Goal: Task Accomplishment & Management: Manage account settings

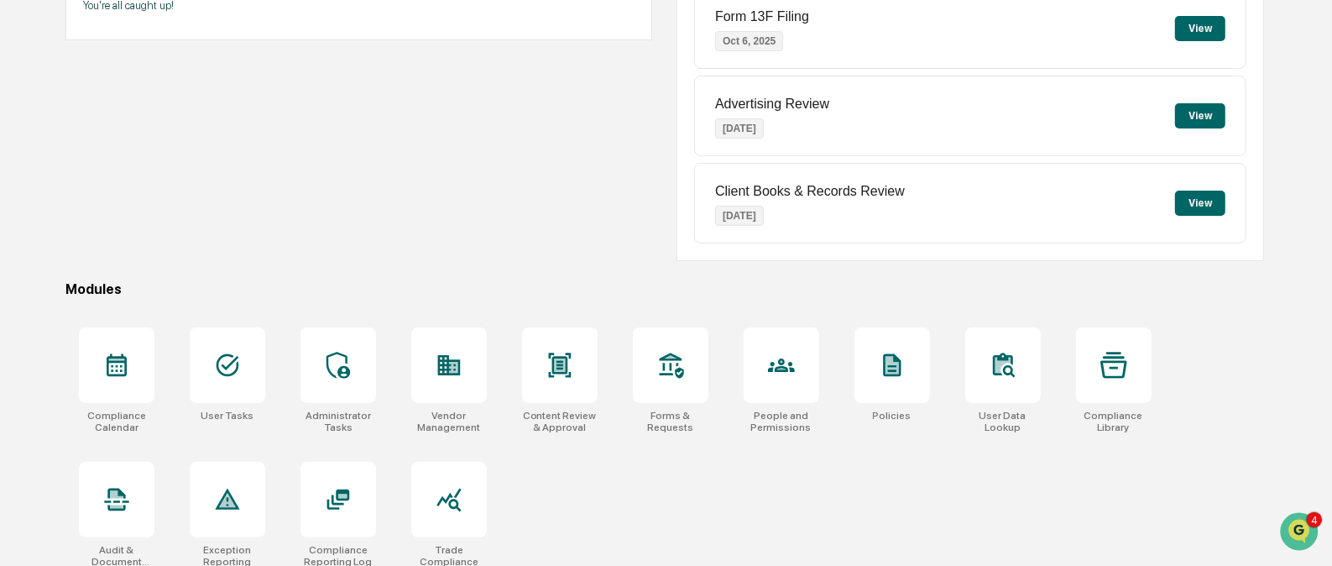
scroll to position [249, 0]
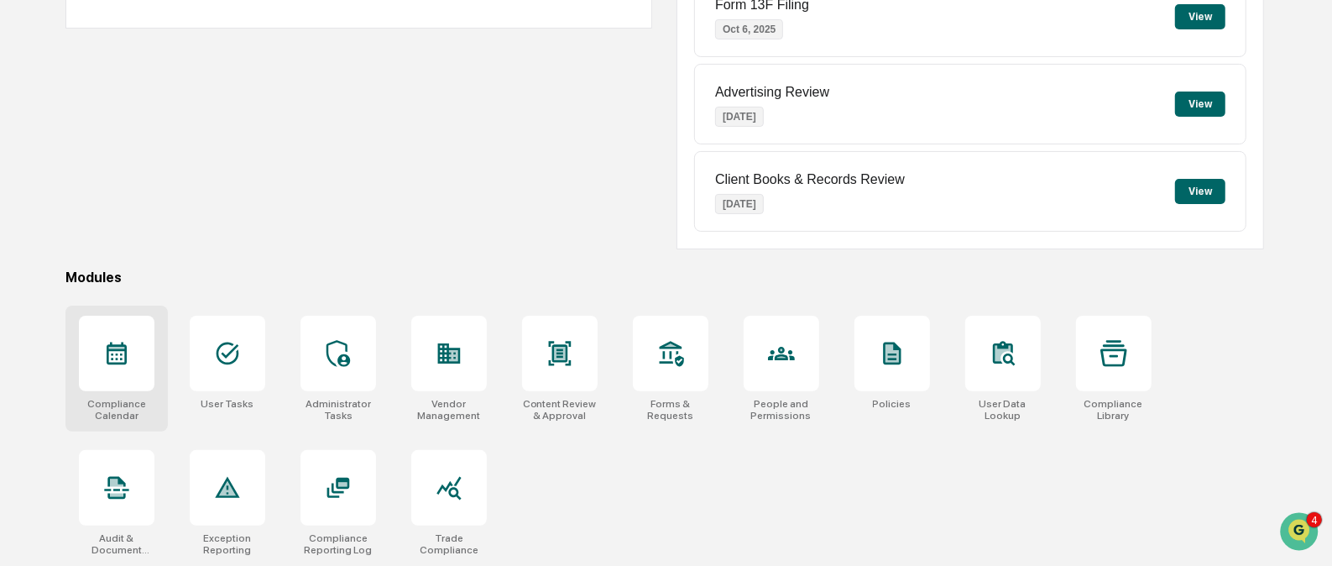
click at [109, 340] on icon at bounding box center [116, 353] width 27 height 27
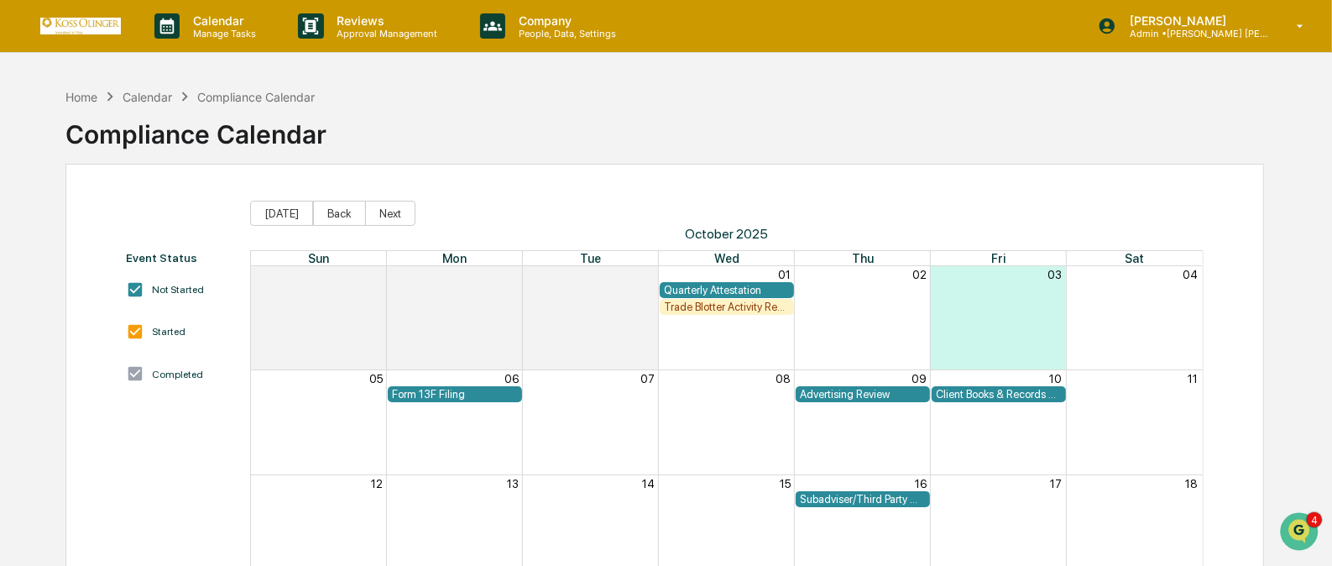
click at [715, 303] on div "Trade Blotter Activity Review" at bounding box center [727, 307] width 126 height 13
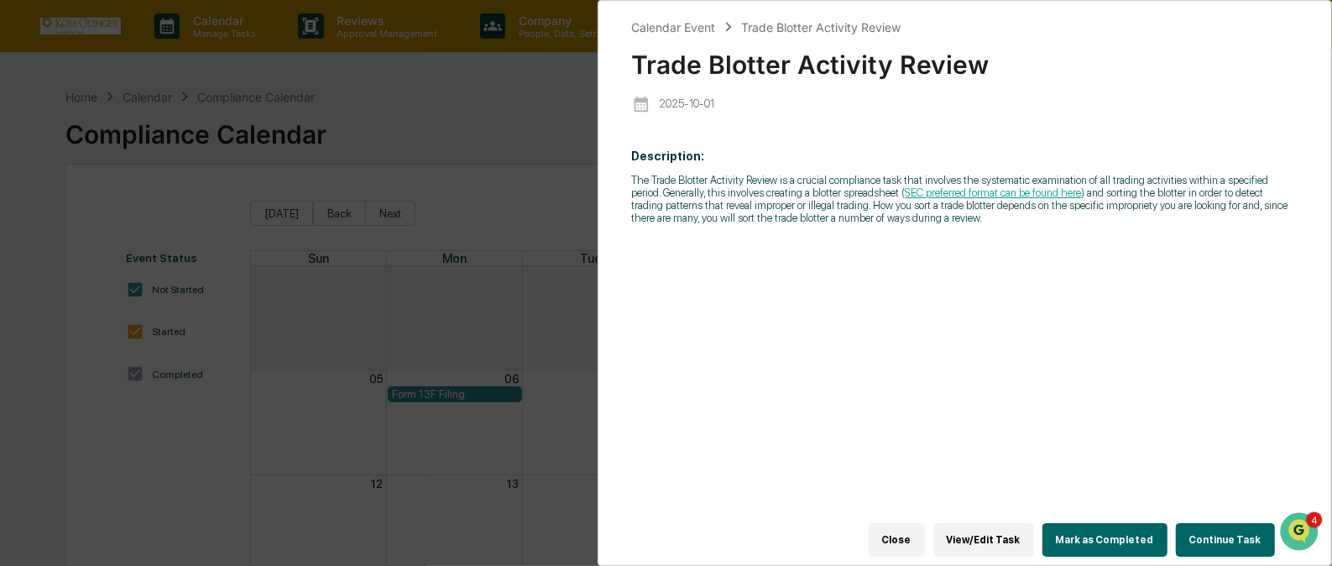
click at [905, 535] on button "Close" at bounding box center [897, 540] width 56 height 34
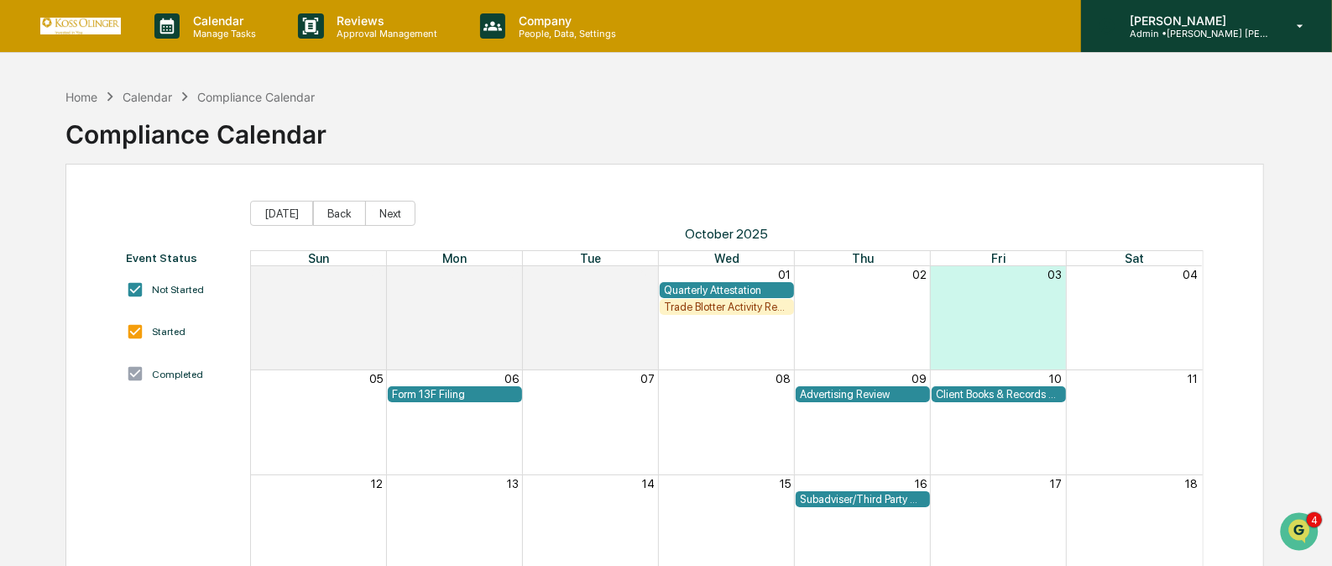
click at [1210, 25] on p "[PERSON_NAME]" at bounding box center [1194, 20] width 156 height 14
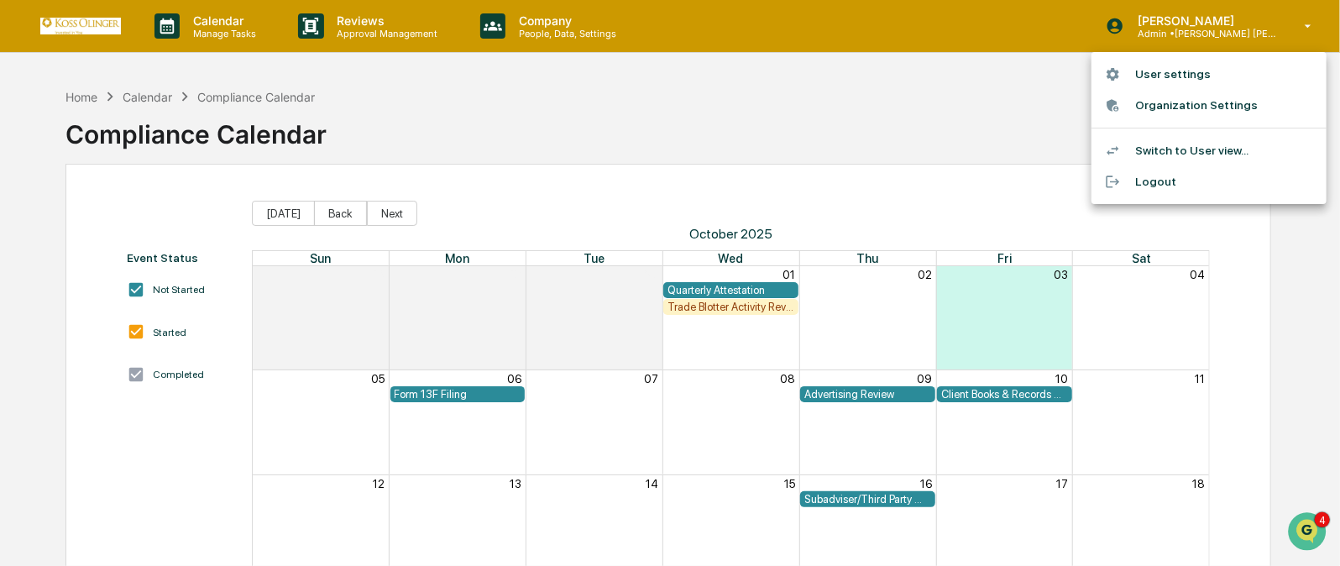
click at [351, 21] on div at bounding box center [670, 283] width 1340 height 566
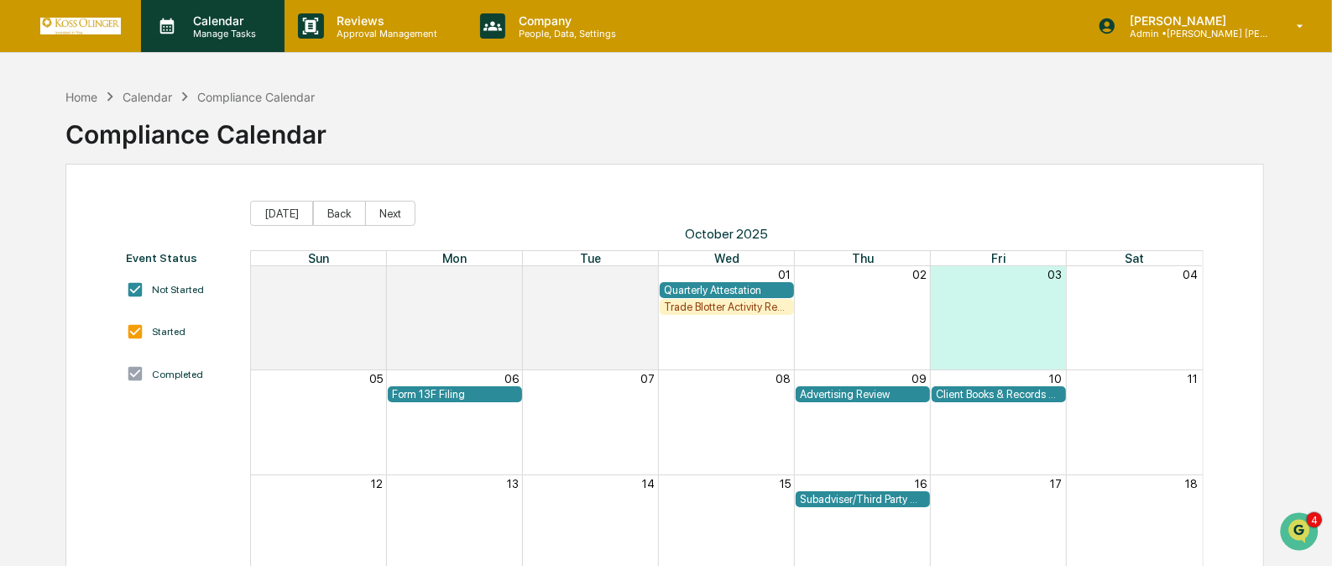
click at [254, 25] on p "Calendar" at bounding box center [222, 20] width 85 height 14
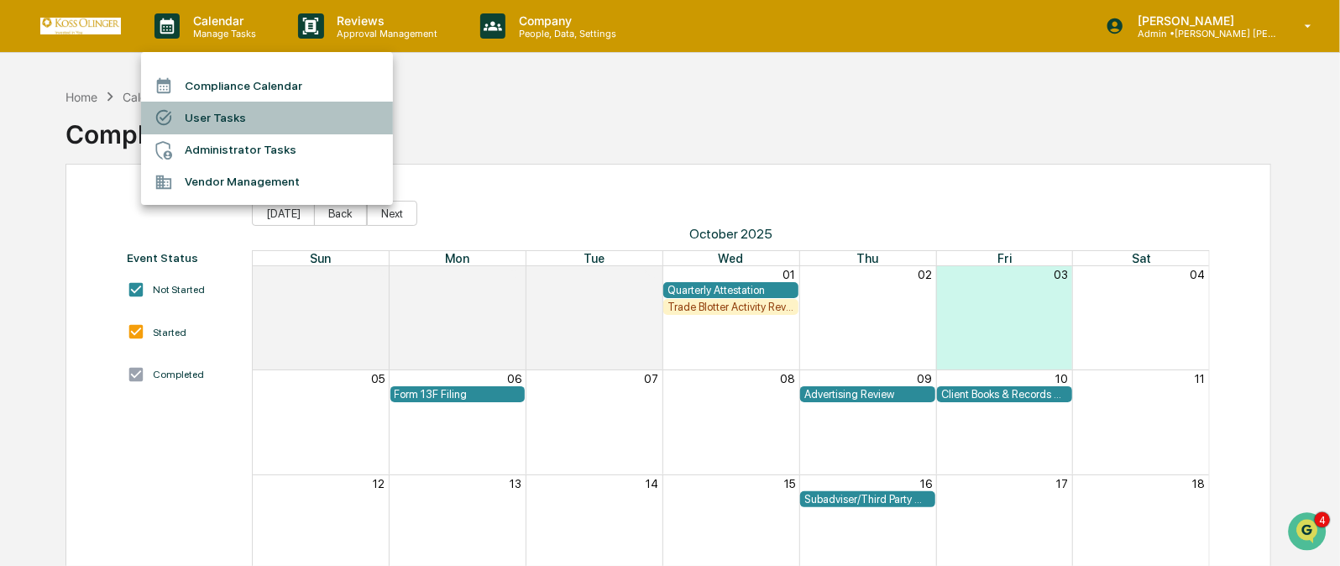
click at [216, 118] on li "User Tasks" at bounding box center [267, 118] width 252 height 32
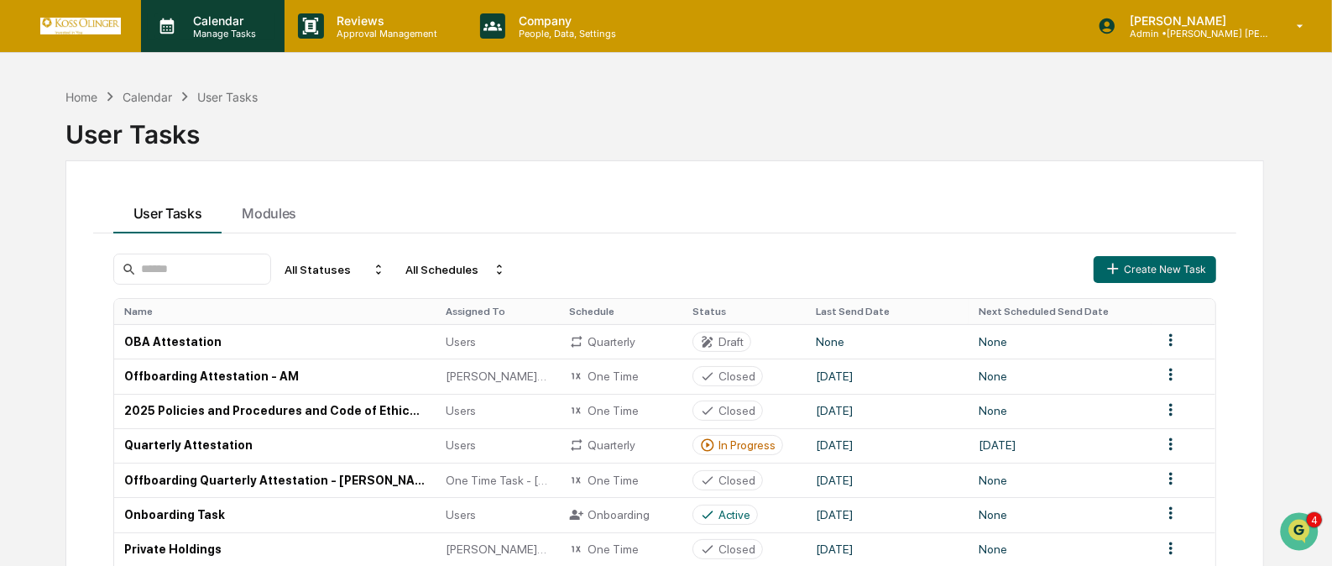
click at [223, 31] on p "Manage Tasks" at bounding box center [222, 34] width 85 height 12
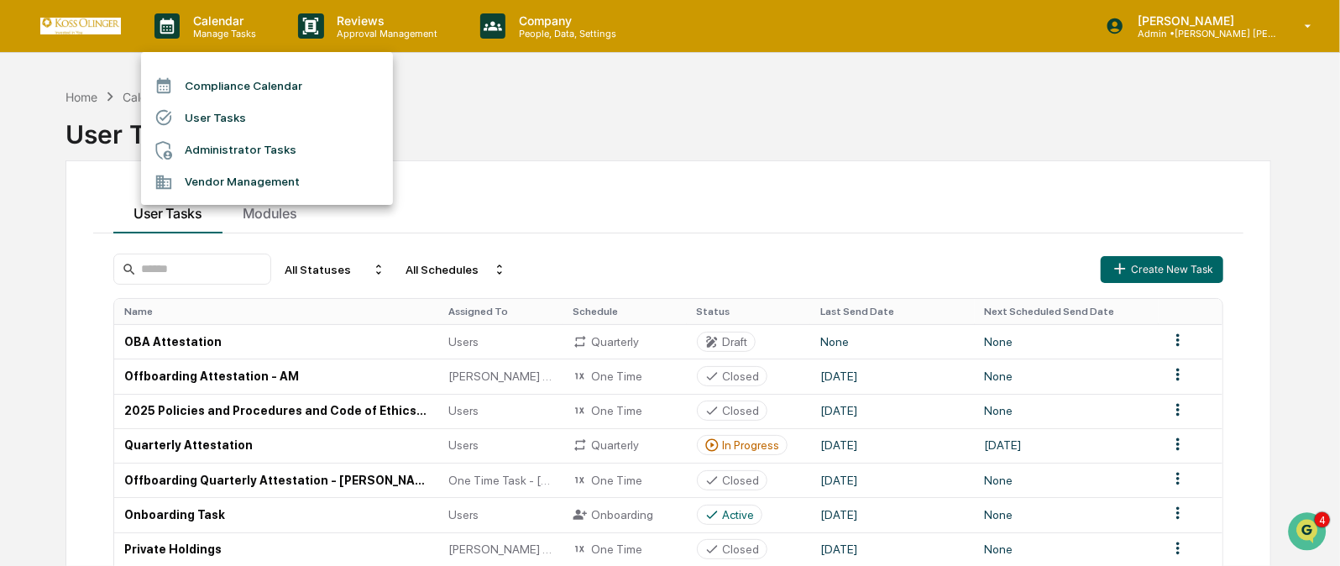
click at [237, 149] on li "Administrator Tasks" at bounding box center [267, 150] width 252 height 32
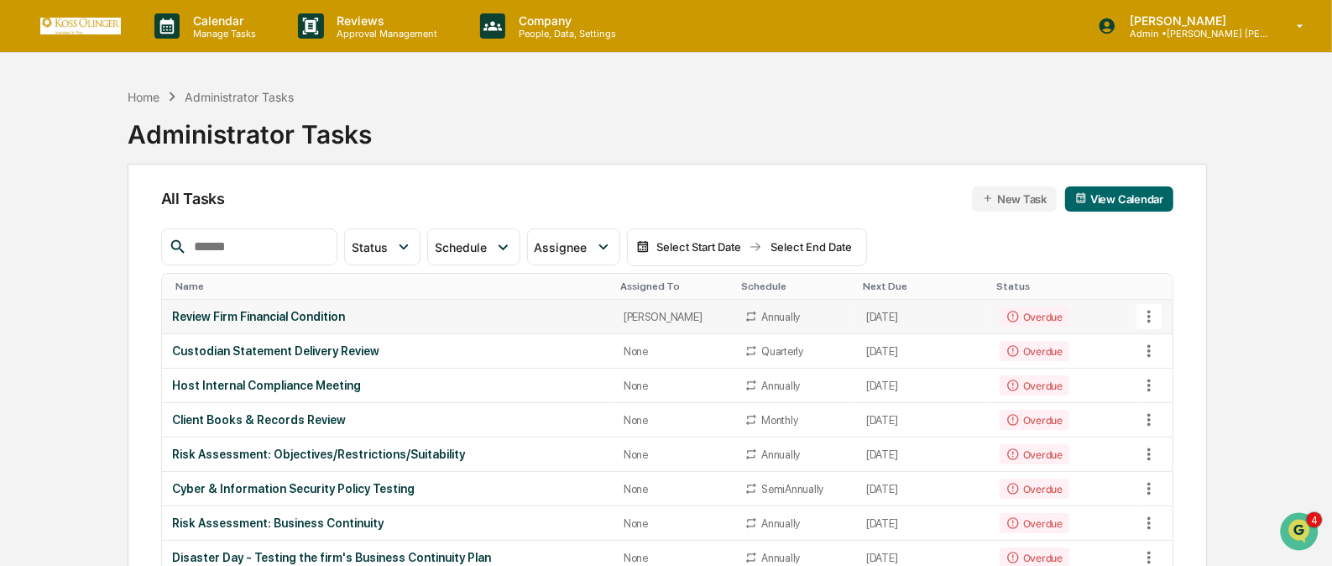
click at [1147, 311] on icon at bounding box center [1149, 316] width 18 height 18
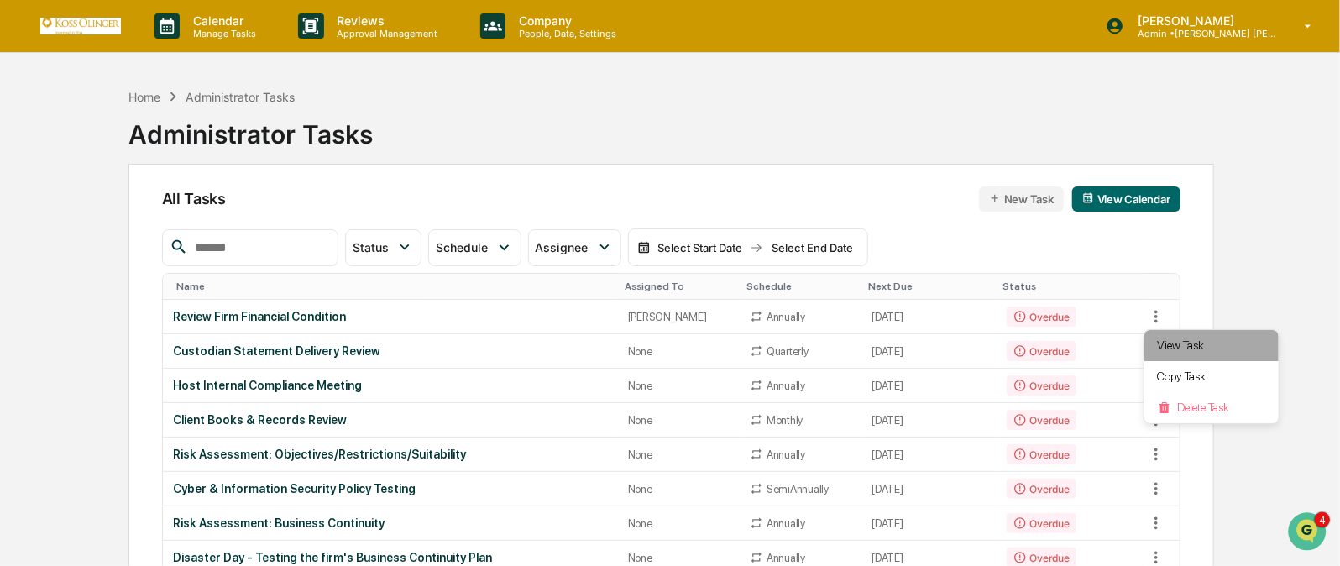
click at [1174, 344] on li "View Task" at bounding box center [1211, 345] width 134 height 31
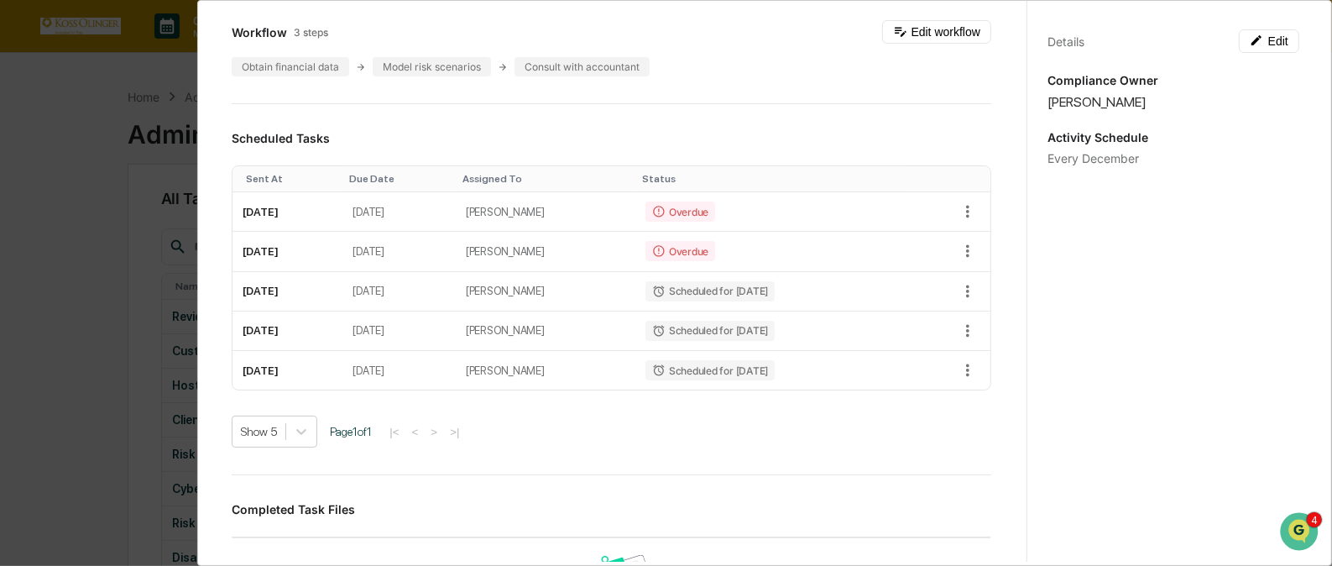
scroll to position [302, 0]
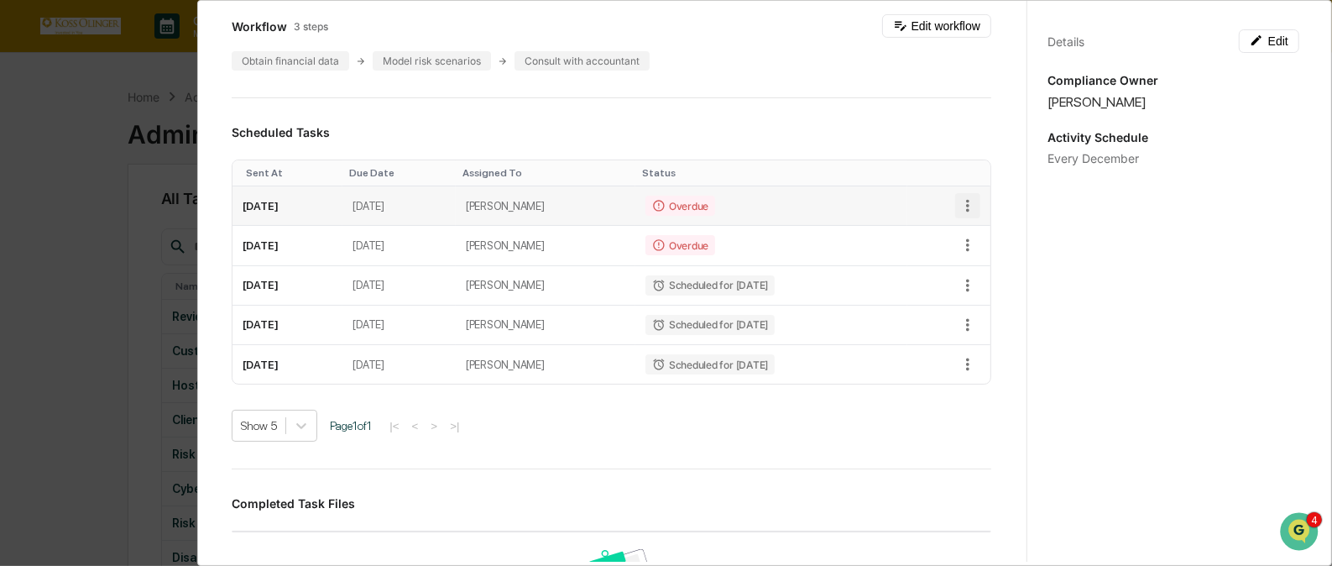
click at [966, 205] on icon "button" at bounding box center [967, 206] width 3 height 13
click at [1000, 263] on li "Delete task" at bounding box center [1018, 265] width 139 height 31
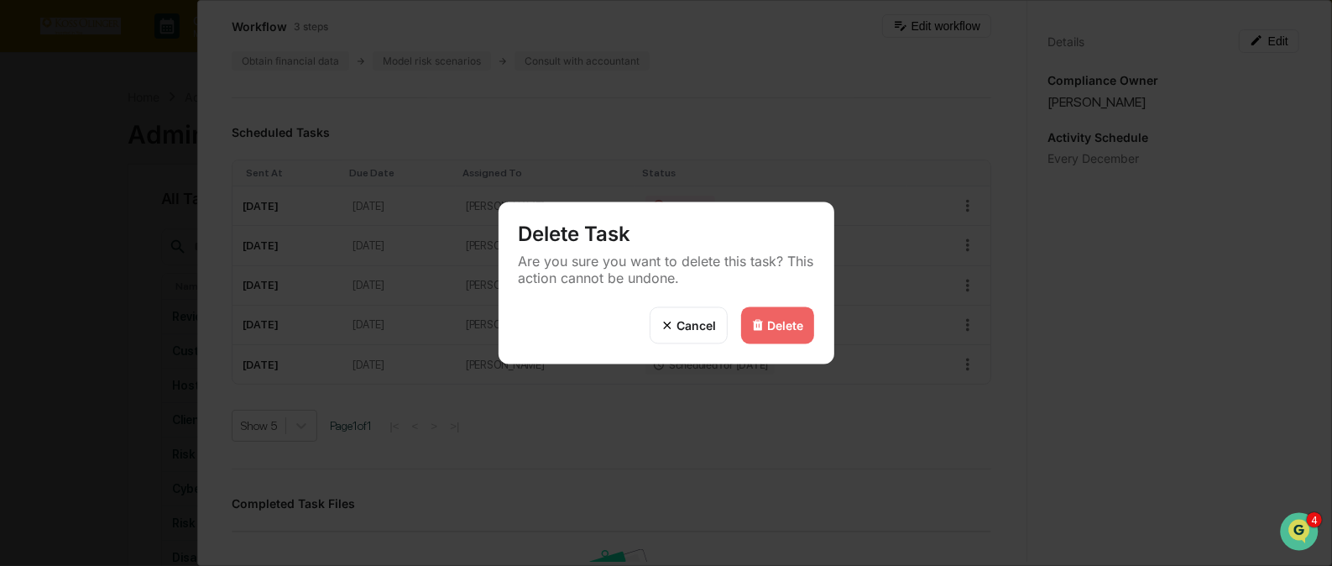
click at [779, 327] on div "Delete" at bounding box center [786, 325] width 36 height 14
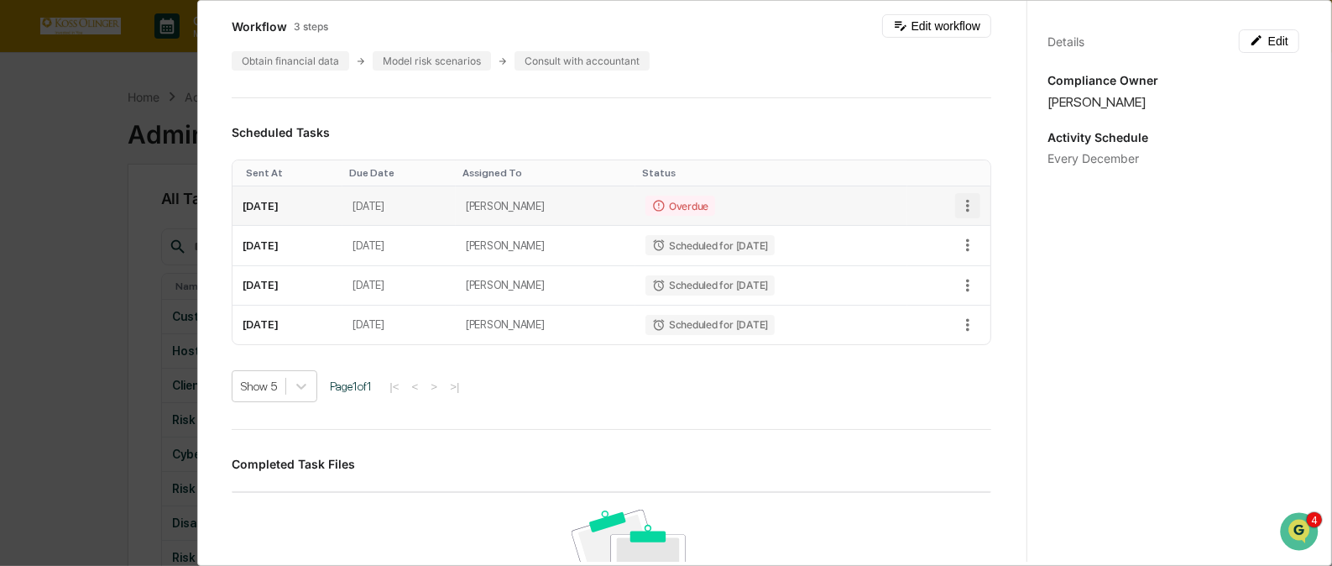
click at [959, 203] on icon "button" at bounding box center [968, 205] width 18 height 18
click at [707, 203] on div at bounding box center [670, 283] width 1340 height 566
click at [959, 201] on icon "button" at bounding box center [968, 205] width 18 height 18
click at [976, 263] on li "Delete task" at bounding box center [1018, 265] width 139 height 31
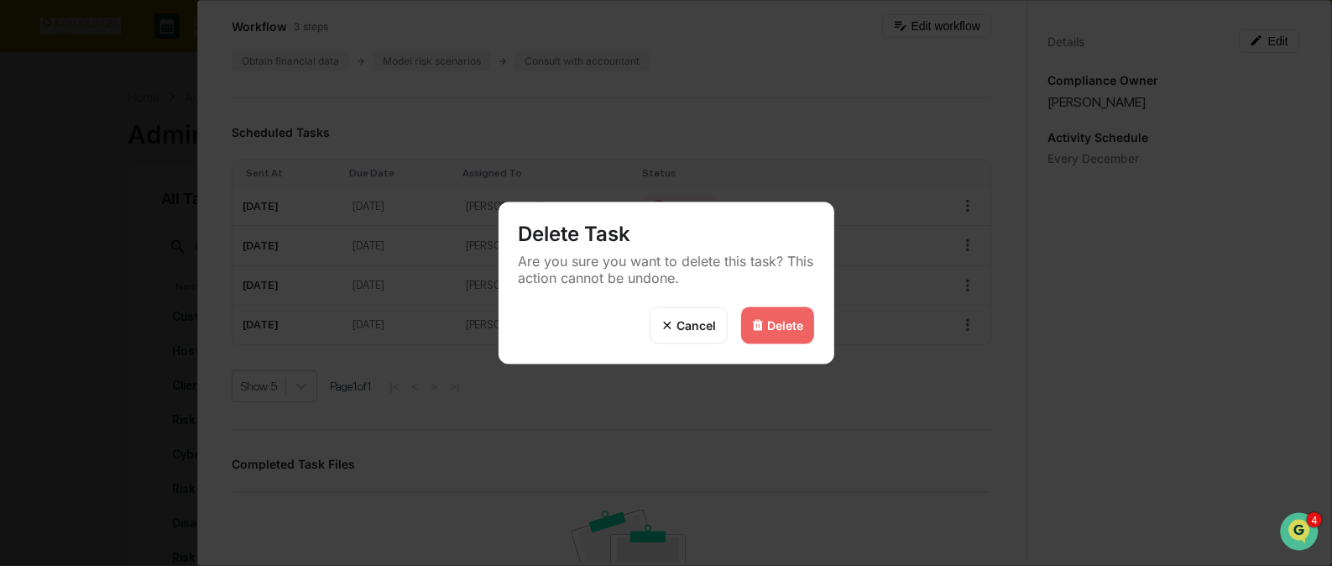
click at [796, 320] on div "Delete" at bounding box center [786, 325] width 36 height 14
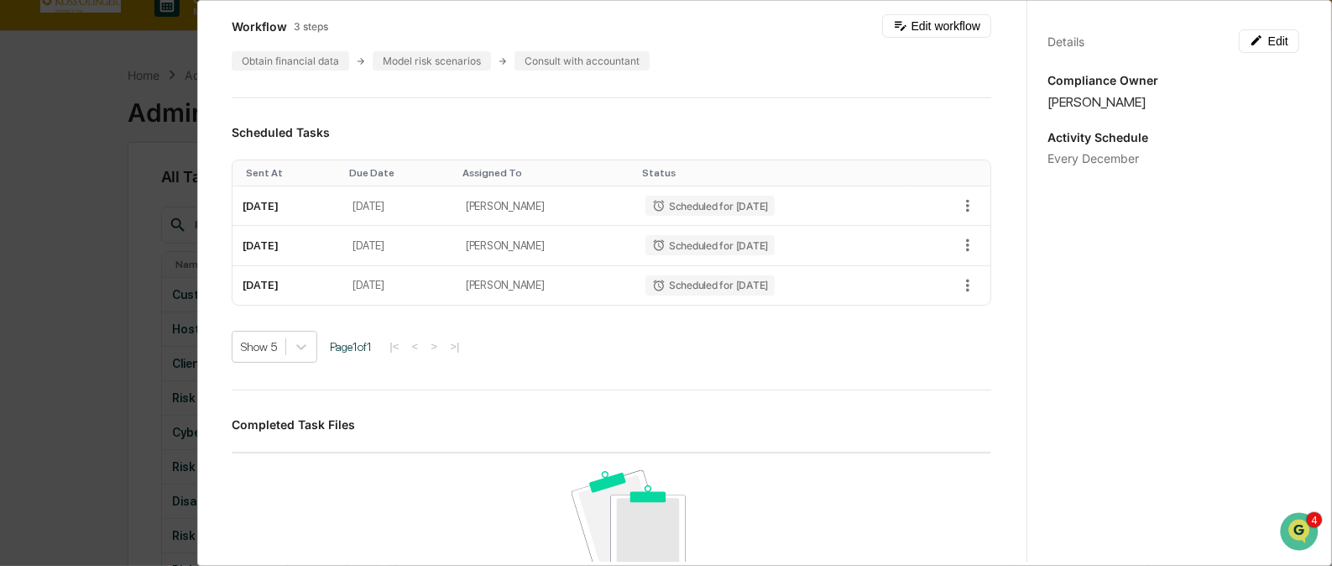
scroll to position [0, 0]
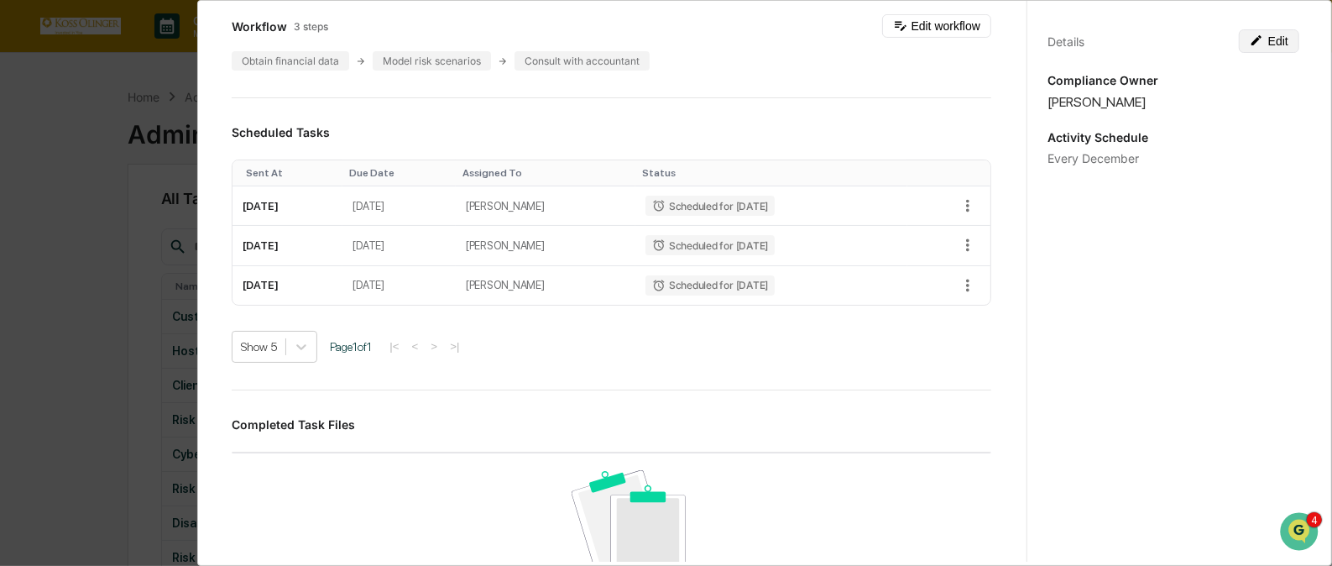
click at [1271, 34] on button "Edit" at bounding box center [1269, 41] width 60 height 24
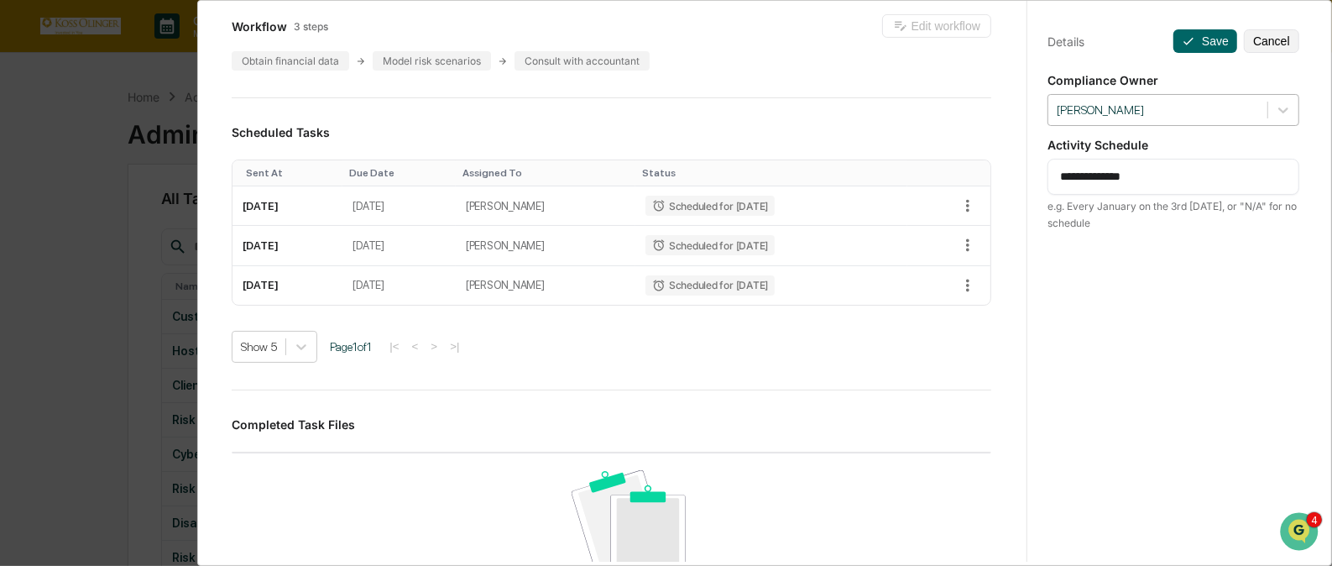
click at [1164, 114] on div at bounding box center [1158, 110] width 202 height 16
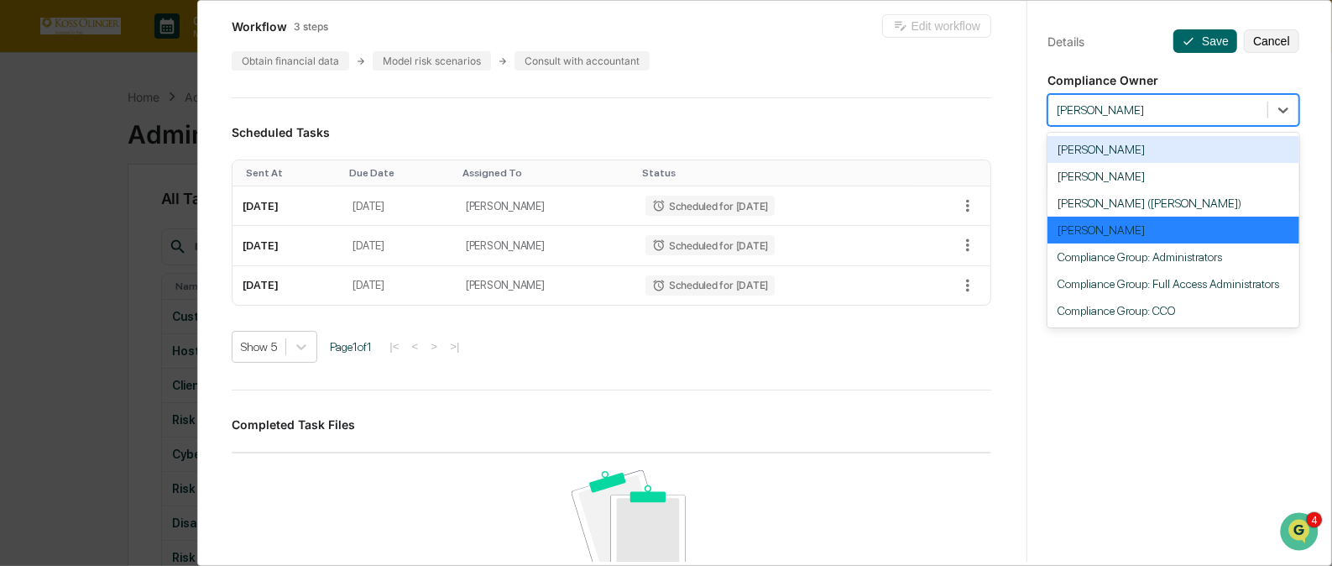
click at [1167, 97] on div "[PERSON_NAME]" at bounding box center [1174, 110] width 252 height 32
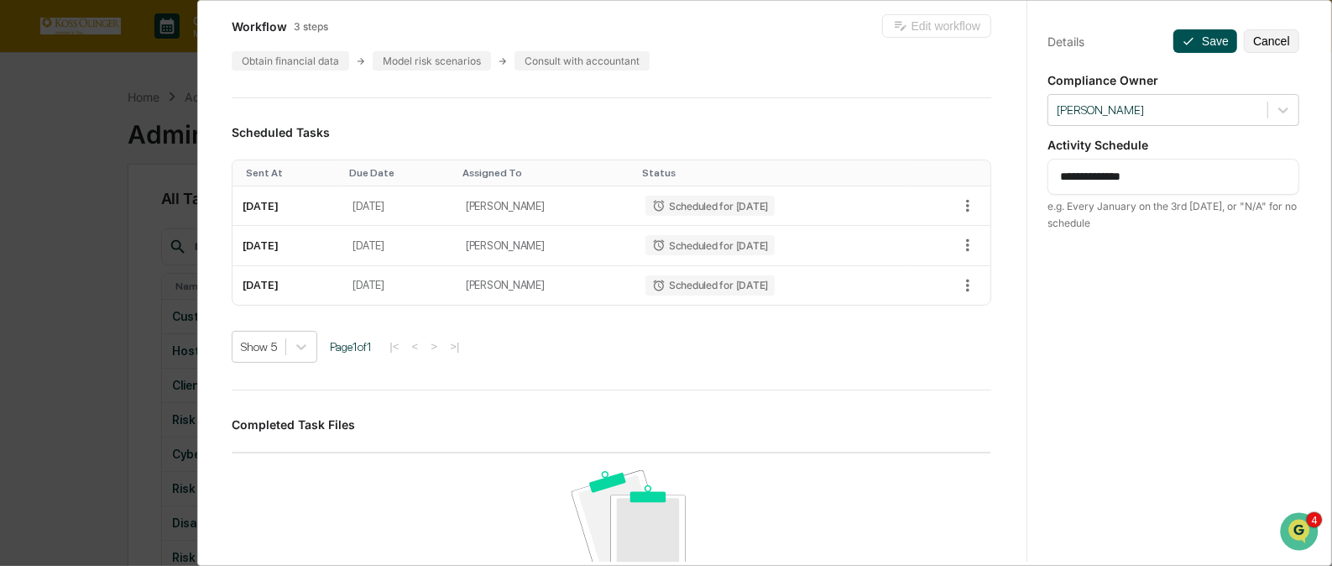
click at [1190, 42] on button "Save" at bounding box center [1206, 41] width 64 height 24
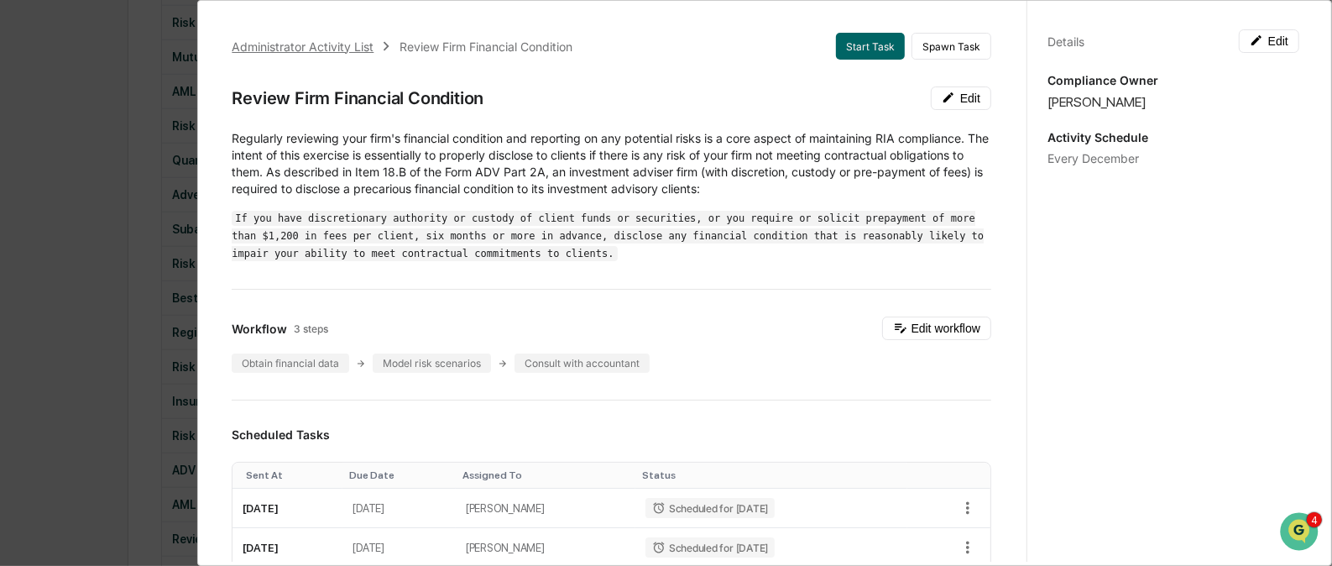
click at [335, 48] on div "Administrator Activity List" at bounding box center [303, 46] width 142 height 14
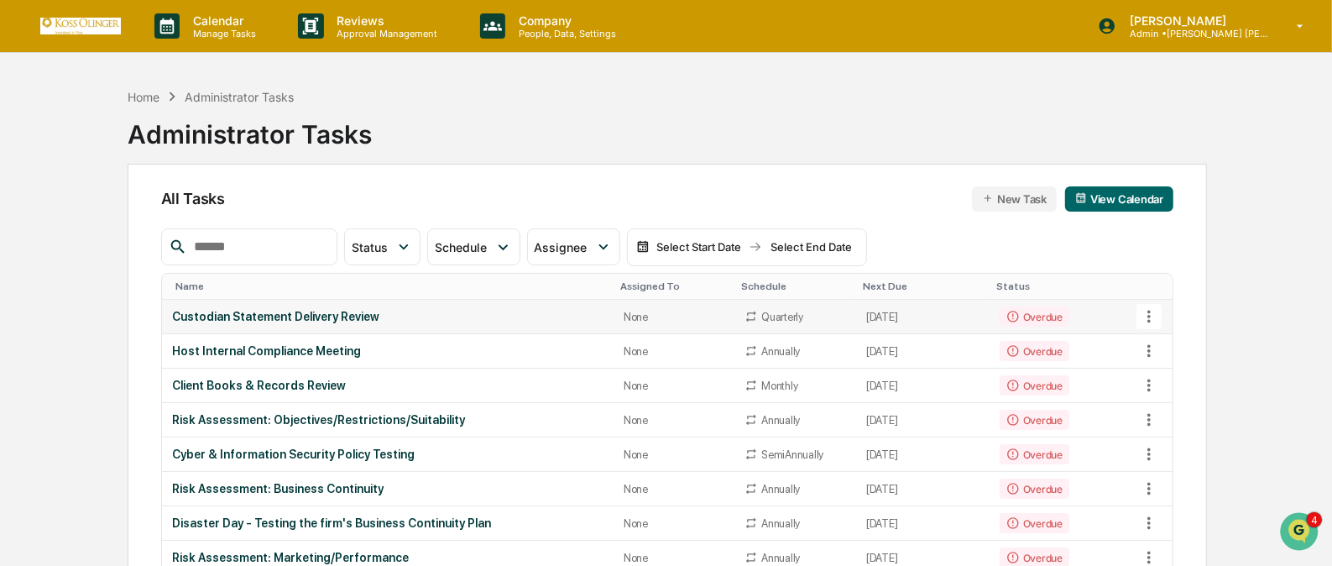
click at [1153, 316] on icon at bounding box center [1149, 316] width 18 height 18
click at [1171, 345] on li "View Task" at bounding box center [1211, 345] width 134 height 31
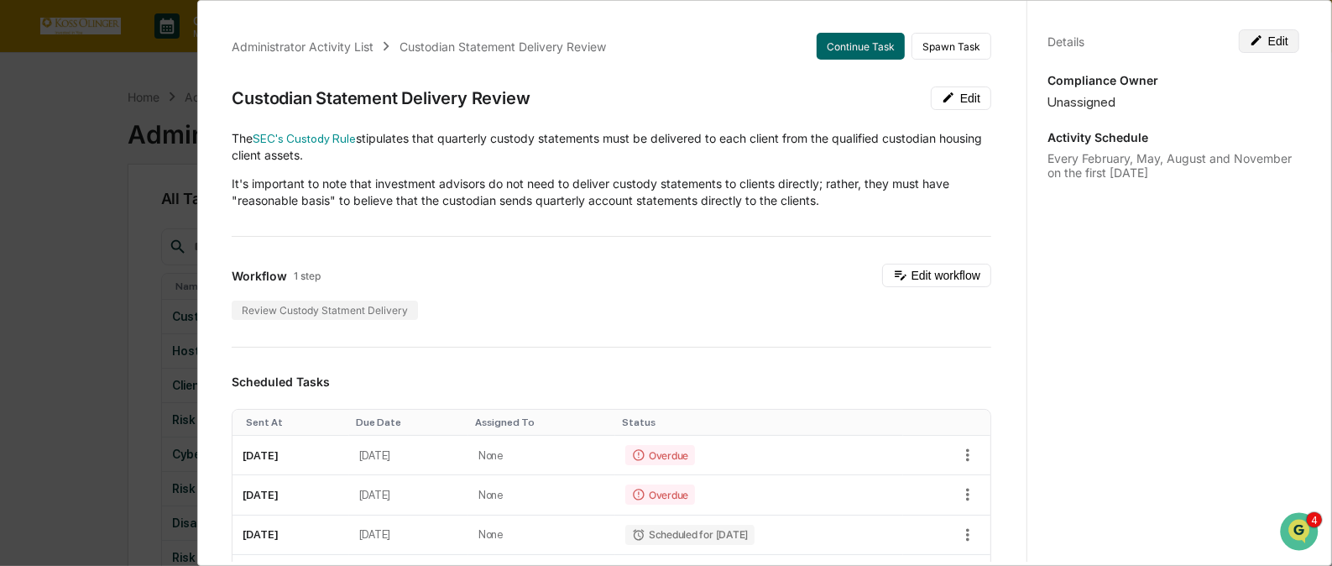
click at [1267, 49] on button "Edit" at bounding box center [1269, 41] width 60 height 24
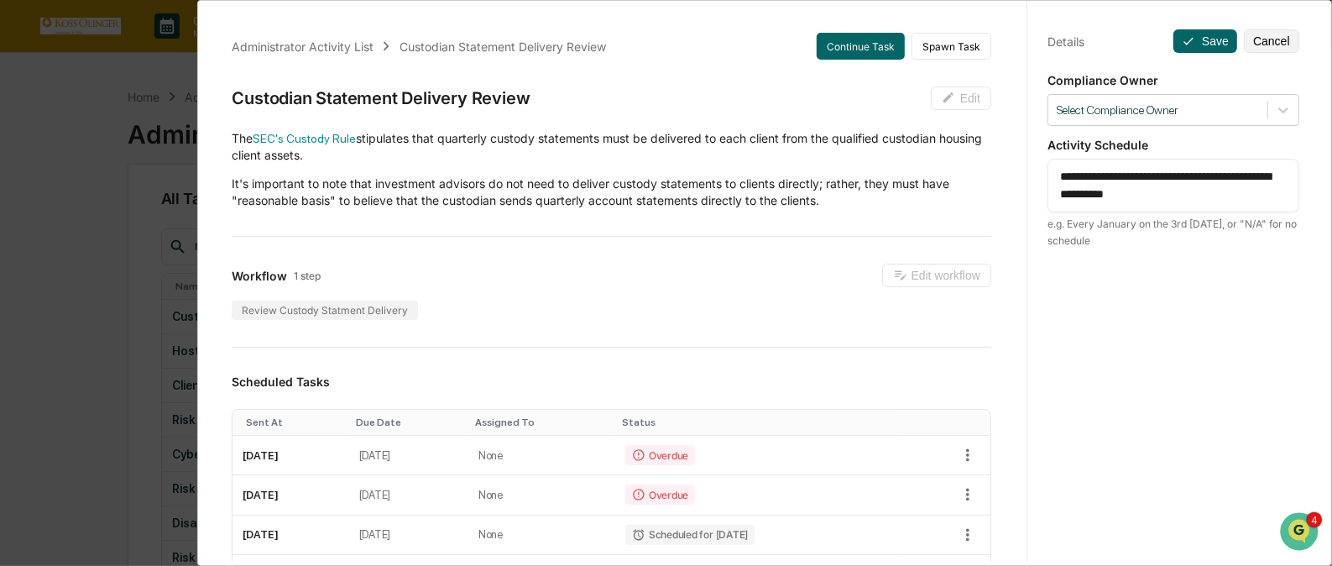
click at [1238, 196] on textarea "**********" at bounding box center [1173, 185] width 227 height 35
click at [1279, 110] on icon at bounding box center [1284, 110] width 10 height 6
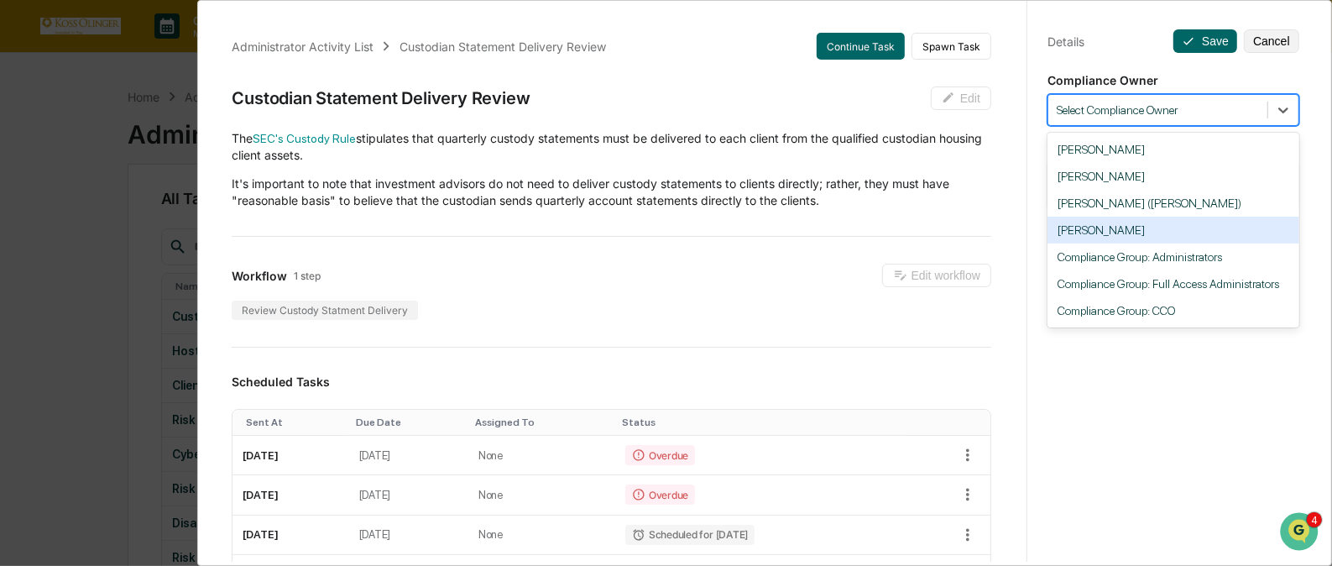
click at [1146, 234] on div "[PERSON_NAME]" at bounding box center [1174, 230] width 252 height 27
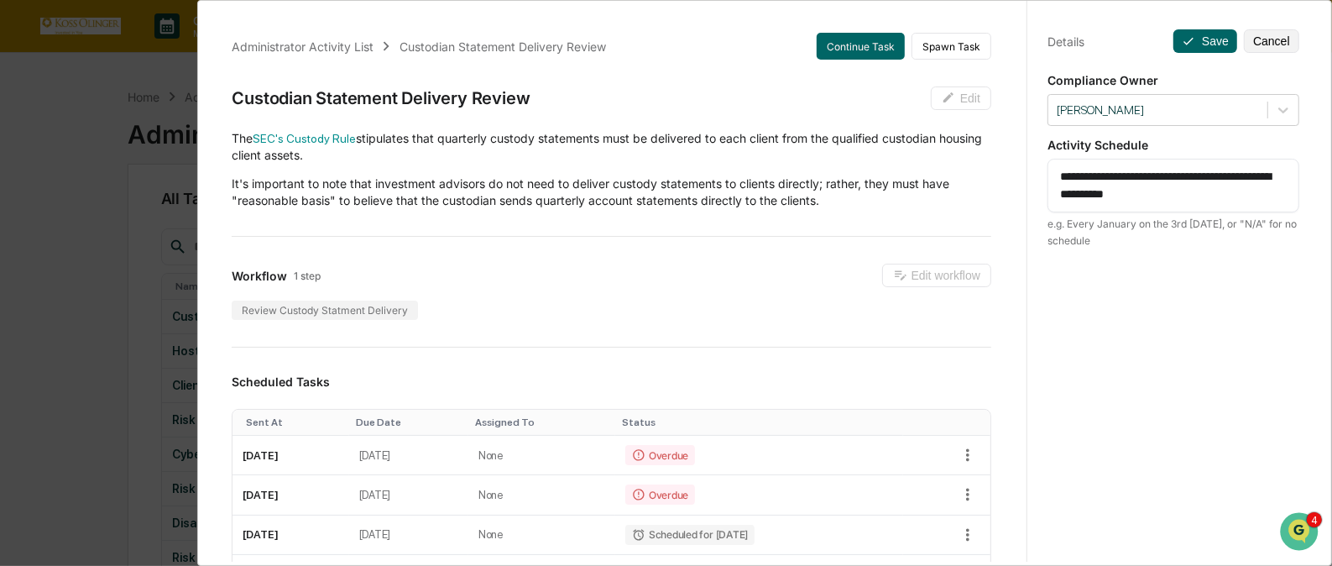
drag, startPoint x: 1222, startPoint y: 194, endPoint x: 1027, endPoint y: 178, distance: 196.2
click at [1027, 178] on div "**********" at bounding box center [1173, 299] width 293 height 606
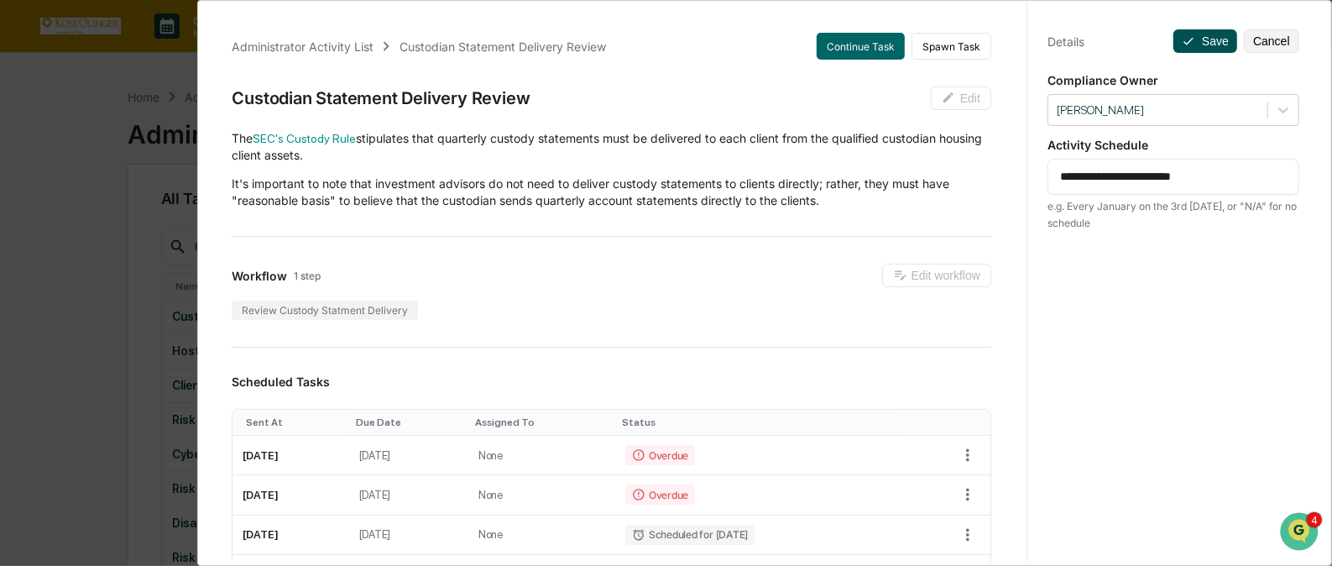
click at [1196, 39] on button "Save" at bounding box center [1206, 41] width 64 height 24
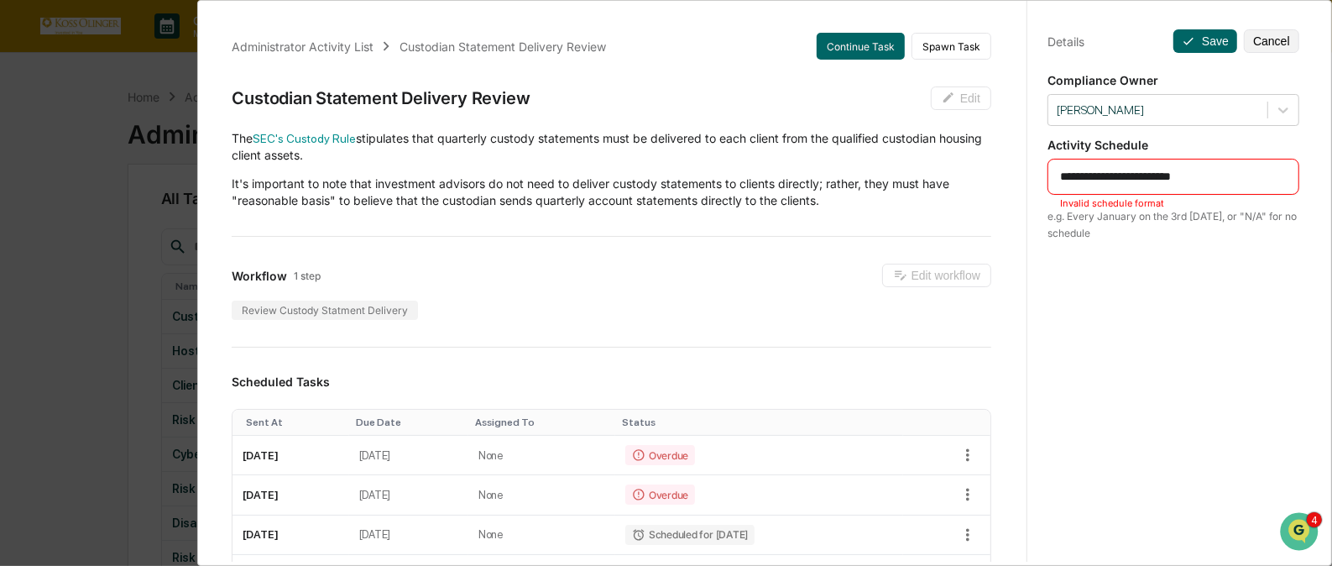
click at [1147, 175] on textarea "**********" at bounding box center [1173, 177] width 227 height 18
drag, startPoint x: 1105, startPoint y: 176, endPoint x: 1229, endPoint y: 173, distance: 124.3
click at [1229, 173] on textarea "**********" at bounding box center [1173, 177] width 227 height 18
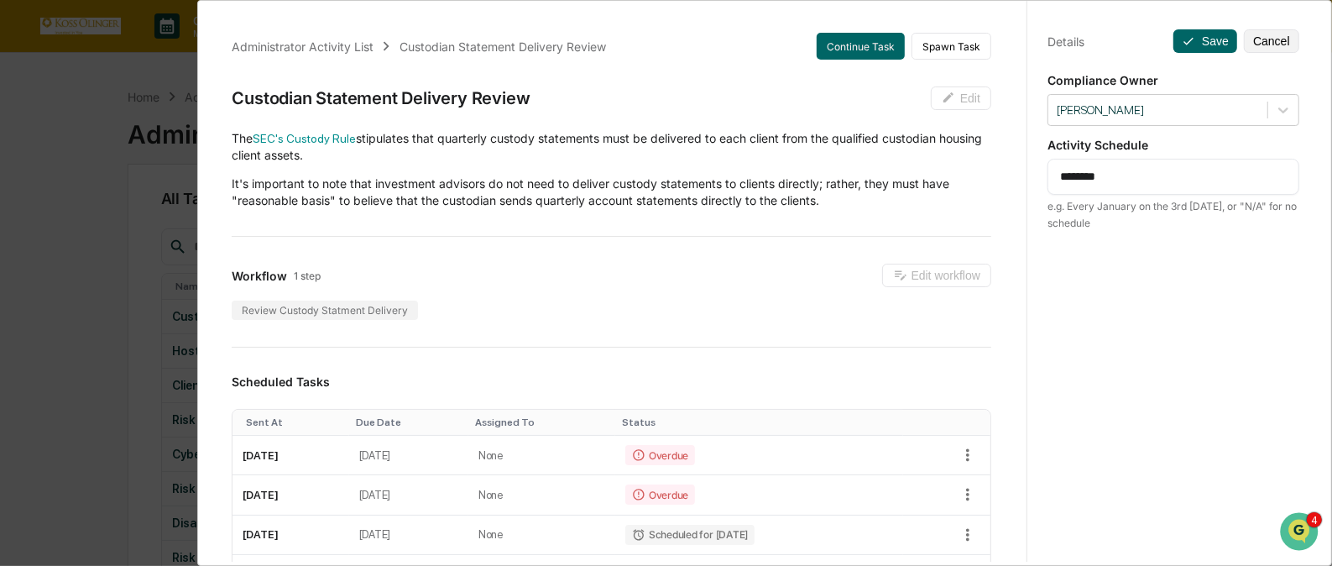
click at [1229, 173] on textarea "********" at bounding box center [1173, 177] width 227 height 18
click at [1195, 43] on button "Save" at bounding box center [1206, 41] width 64 height 24
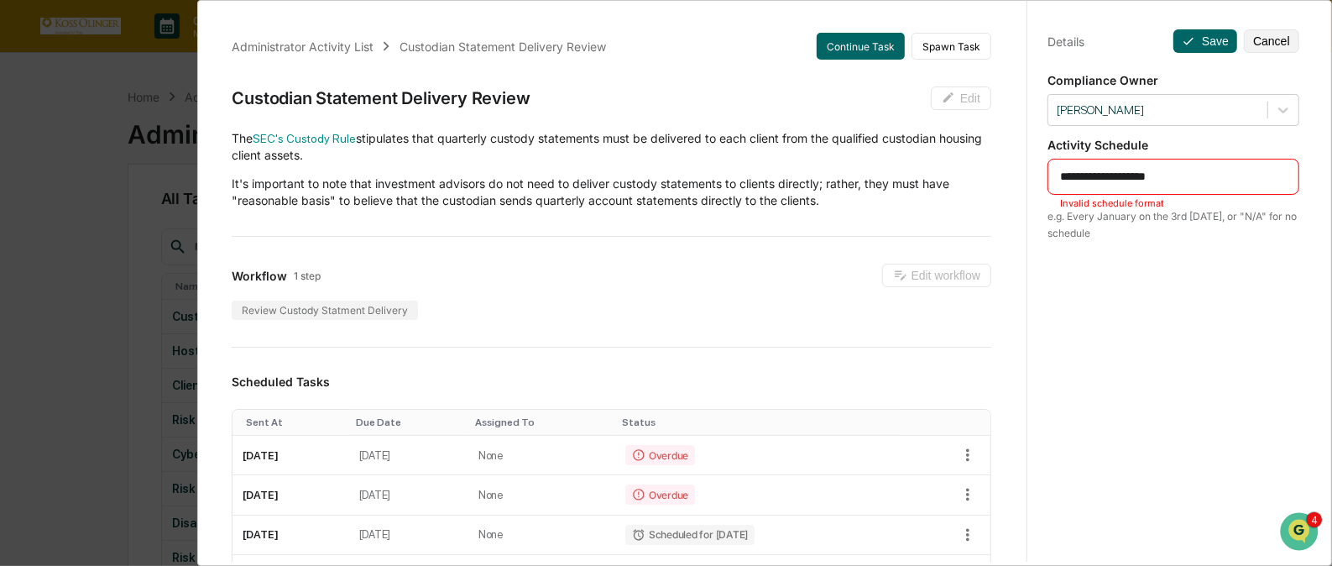
click at [1129, 176] on textarea "**********" at bounding box center [1173, 177] width 227 height 18
click at [1060, 175] on textarea "**********" at bounding box center [1173, 177] width 227 height 18
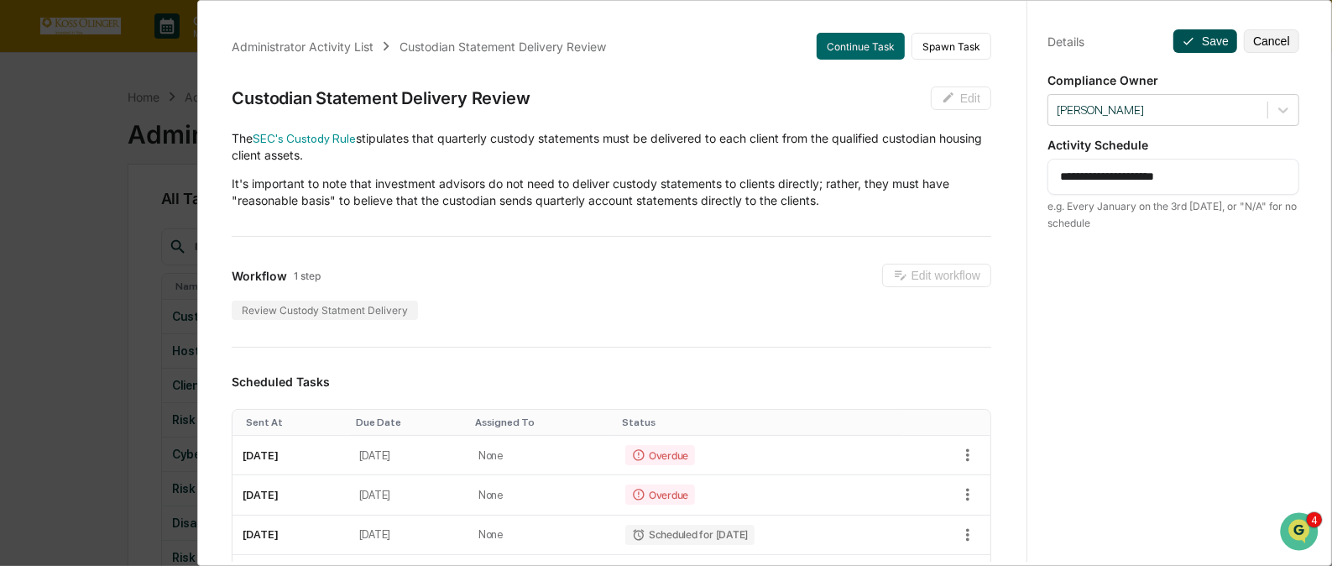
type textarea "**********"
click at [1192, 43] on button "Save" at bounding box center [1206, 41] width 64 height 24
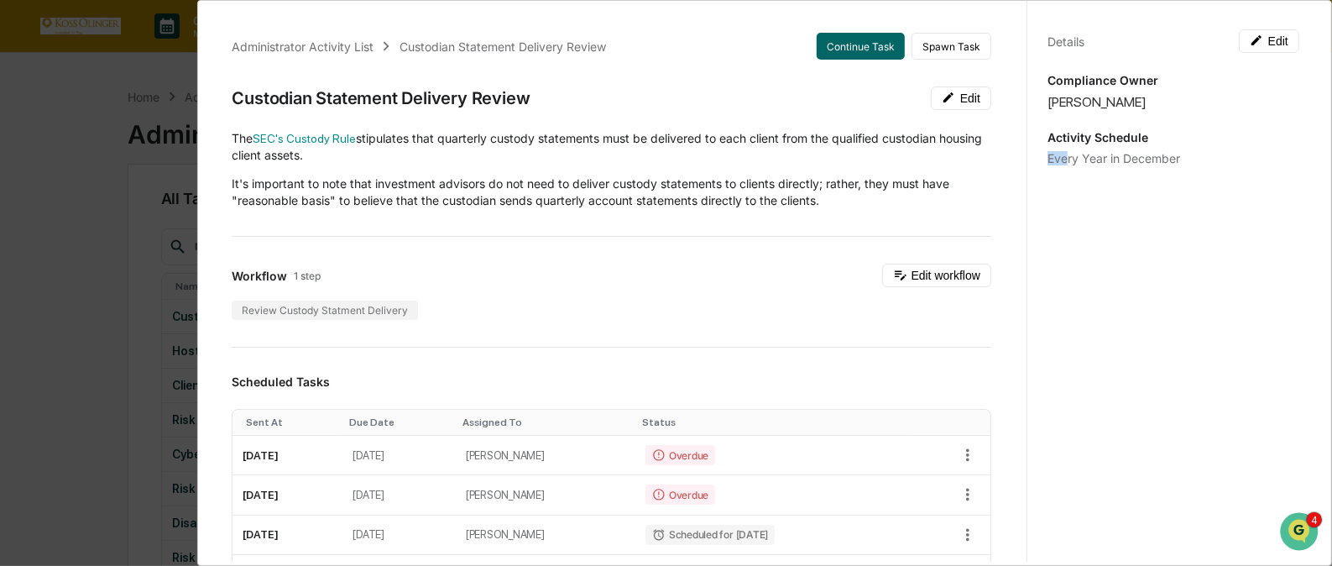
drag, startPoint x: 1216, startPoint y: 173, endPoint x: 1064, endPoint y: 159, distance: 152.6
drag, startPoint x: 1184, startPoint y: 159, endPoint x: 1035, endPoint y: 171, distance: 149.0
click at [1035, 171] on div "Details Edit Compliance Owner Donna Rittershausen Activity Schedule Every Year …" at bounding box center [1173, 299] width 293 height 606
copy div "Every Year in December"
click at [959, 450] on icon "button" at bounding box center [968, 455] width 18 height 18
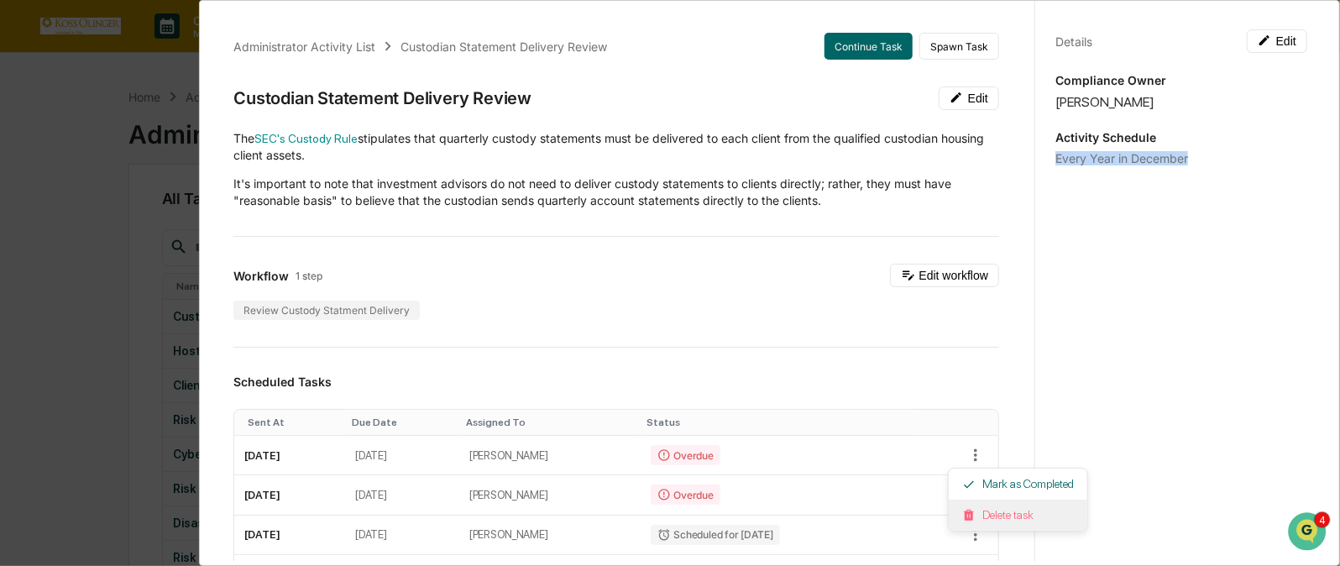
click at [989, 515] on li "Delete task" at bounding box center [1018, 514] width 139 height 31
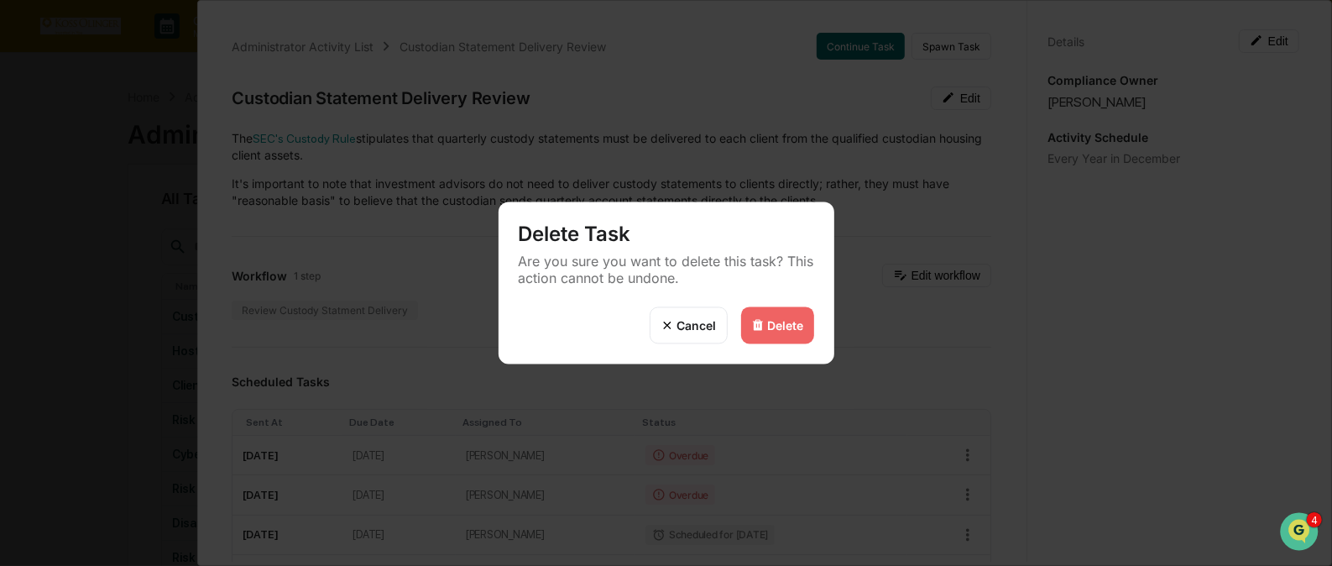
click at [792, 334] on div "Delete" at bounding box center [777, 325] width 73 height 37
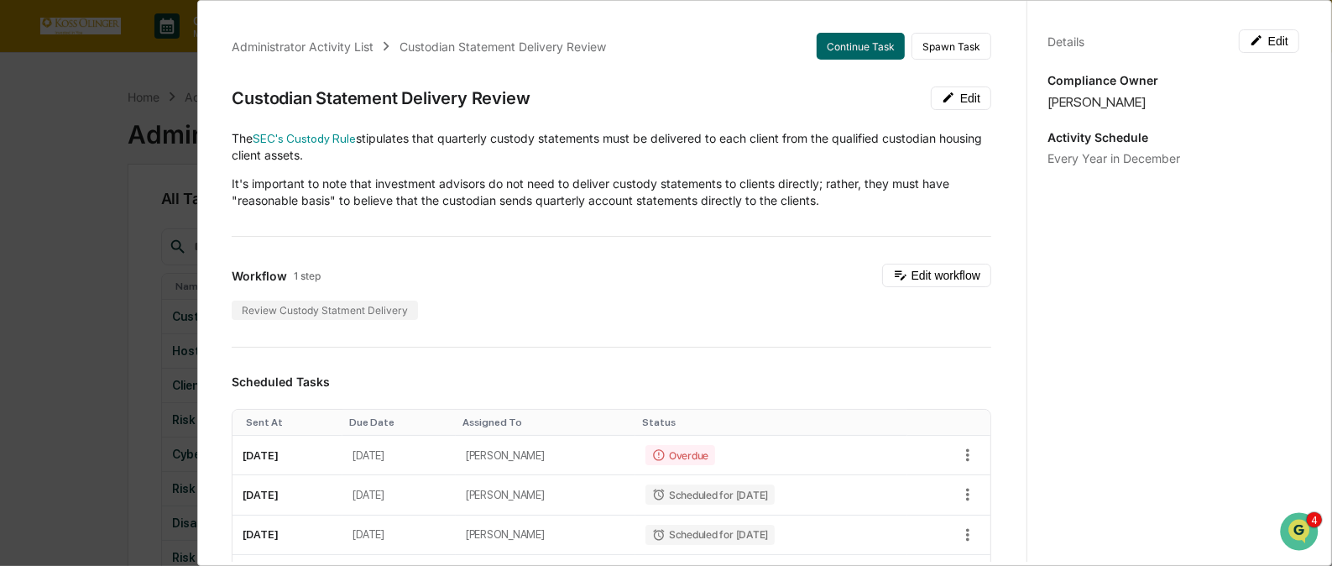
click at [777, 323] on div "Delete" at bounding box center [786, 325] width 36 height 14
click at [959, 446] on icon "button" at bounding box center [968, 455] width 18 height 18
click at [982, 506] on li "Delete task" at bounding box center [1018, 514] width 139 height 31
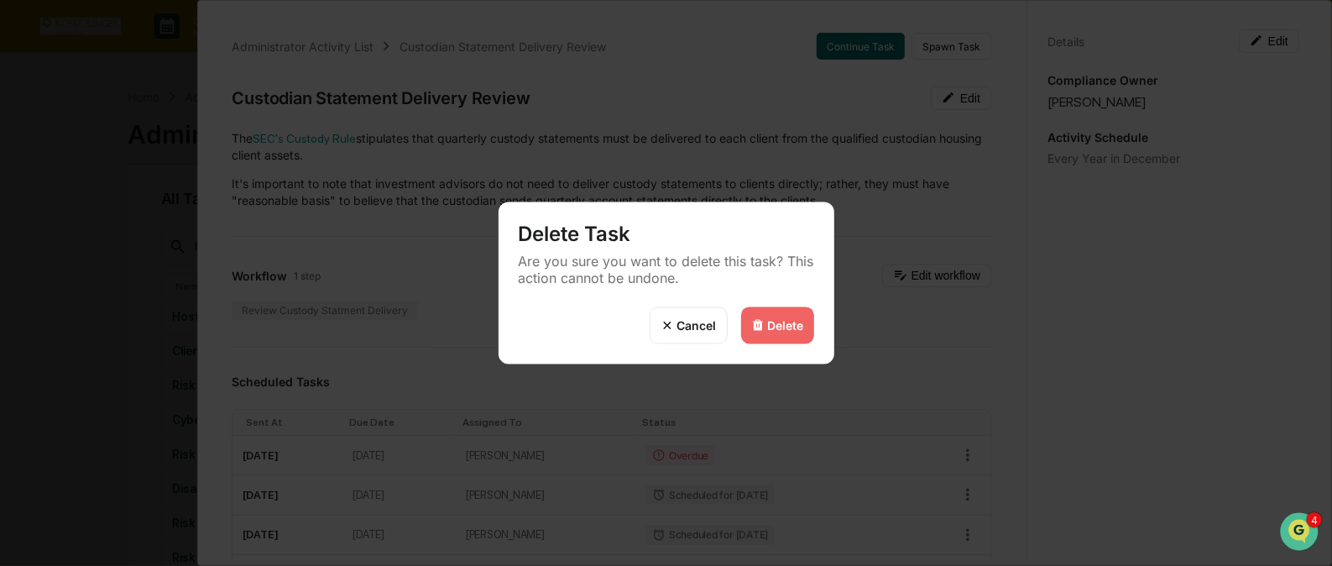
click at [792, 333] on div "Delete" at bounding box center [777, 325] width 73 height 37
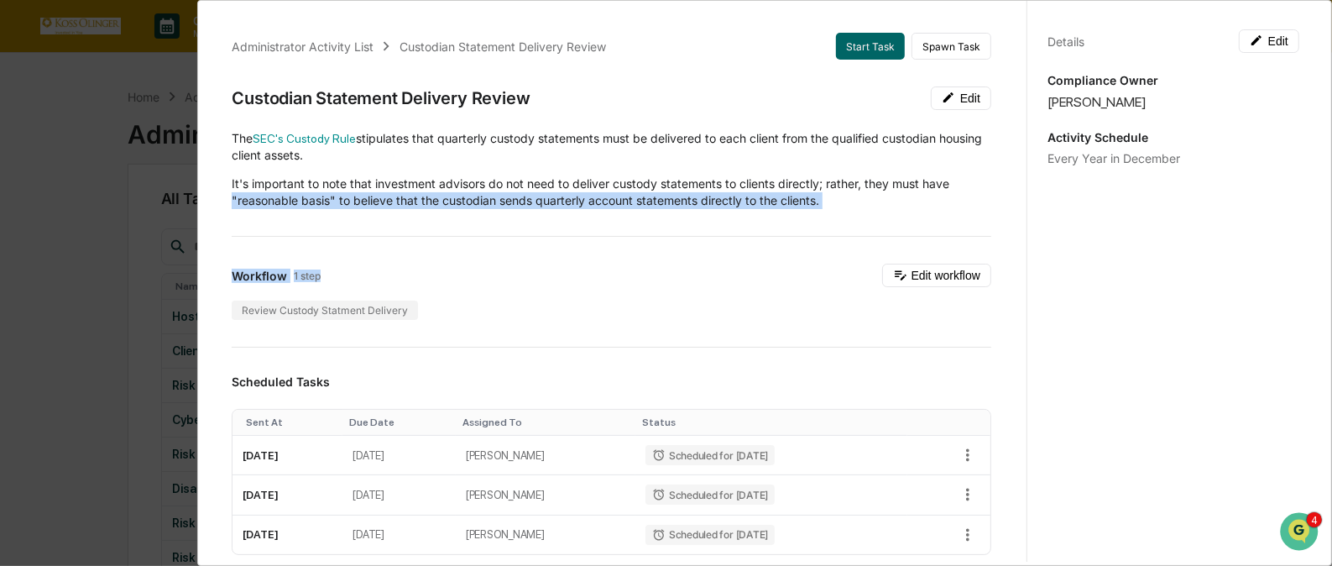
drag, startPoint x: 1011, startPoint y: 190, endPoint x: 1017, endPoint y: 276, distance: 86.7
click at [1017, 276] on div "Administrator Activity List Custodian Statement Delivery Review Start Task Spaw…" at bounding box center [618, 279] width 817 height 566
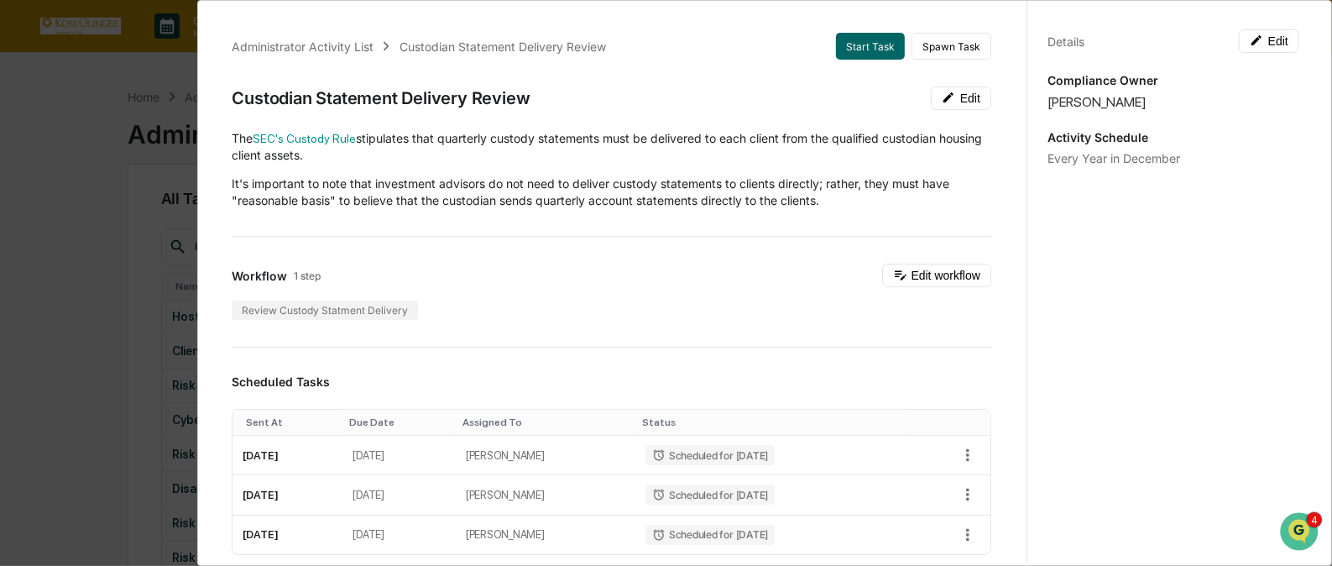
click at [1107, 259] on div "Details Edit Compliance Owner Donna Rittershausen Activity Schedule Every Year …" at bounding box center [1173, 299] width 293 height 606
click at [319, 34] on div "Administrator Activity List Custodian Statement Delivery Review Start Task Spaw…" at bounding box center [612, 46] width 760 height 27
click at [336, 39] on div "Administrator Activity List" at bounding box center [303, 46] width 142 height 14
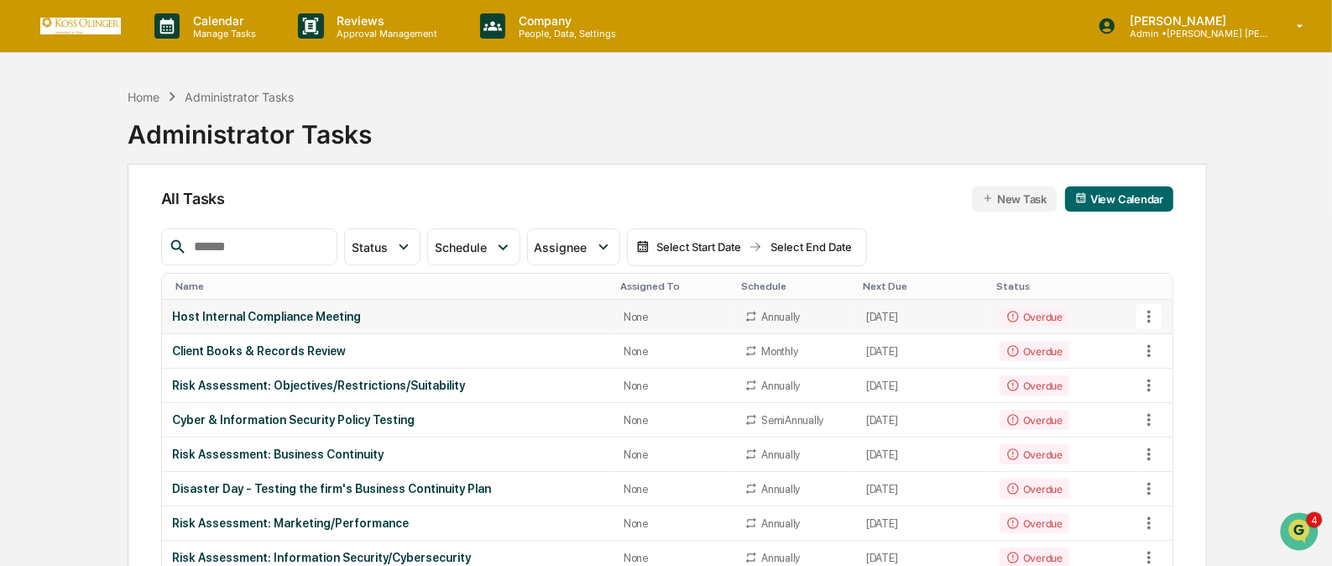
click at [1148, 317] on icon at bounding box center [1149, 316] width 18 height 18
click at [1157, 316] on div at bounding box center [670, 283] width 1340 height 566
click at [1150, 316] on icon at bounding box center [1149, 317] width 3 height 13
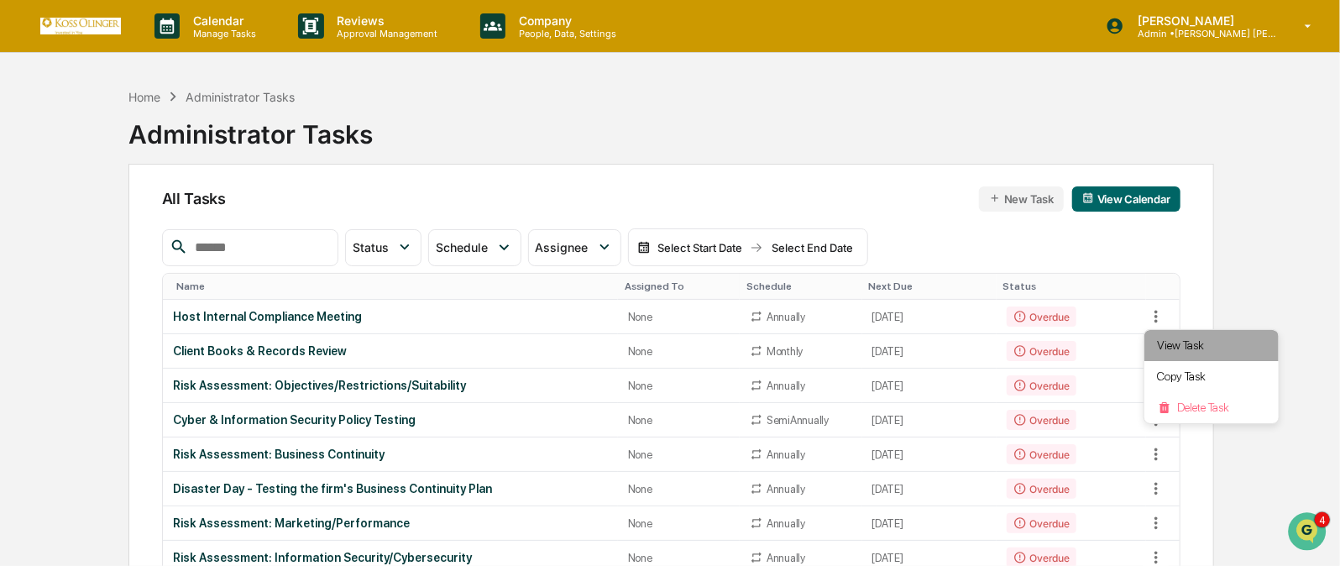
click at [1168, 347] on li "View Task" at bounding box center [1211, 345] width 134 height 31
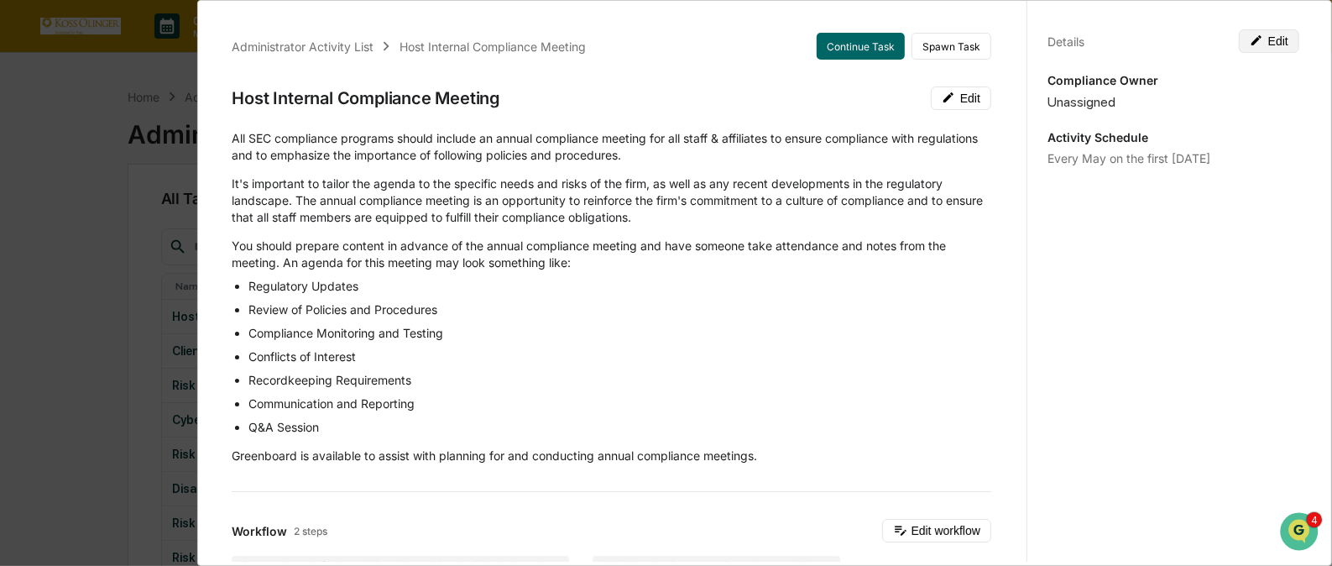
click at [1268, 48] on button "Edit" at bounding box center [1269, 41] width 60 height 24
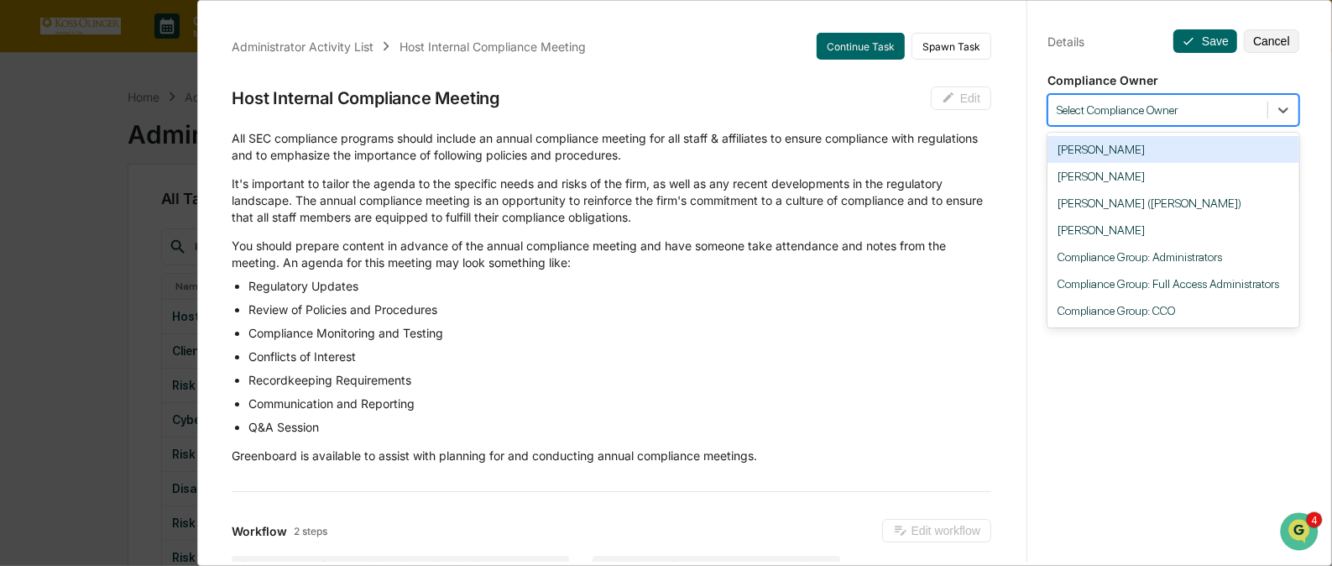
click at [1223, 99] on div "Select Compliance Owner" at bounding box center [1157, 110] width 219 height 23
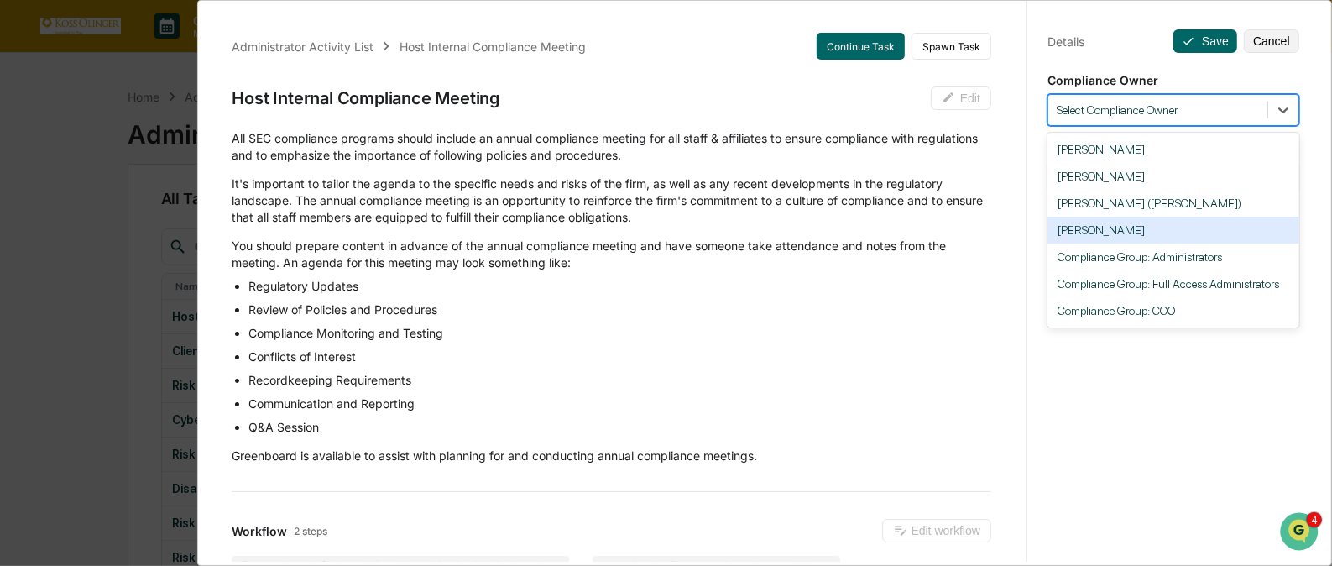
click at [1173, 233] on div "[PERSON_NAME]" at bounding box center [1174, 230] width 252 height 27
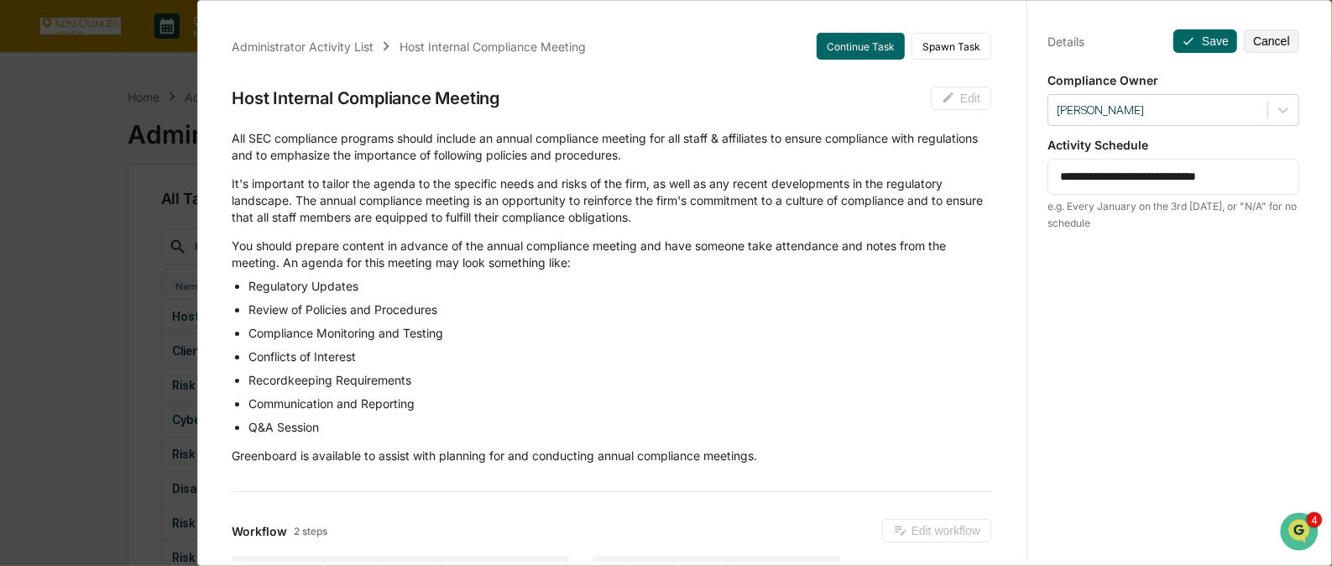
click at [1175, 170] on textarea "**********" at bounding box center [1173, 177] width 227 height 18
drag, startPoint x: 1268, startPoint y: 173, endPoint x: 1043, endPoint y: 170, distance: 224.2
click at [1048, 170] on div "**********" at bounding box center [1174, 177] width 252 height 36
type textarea "*"
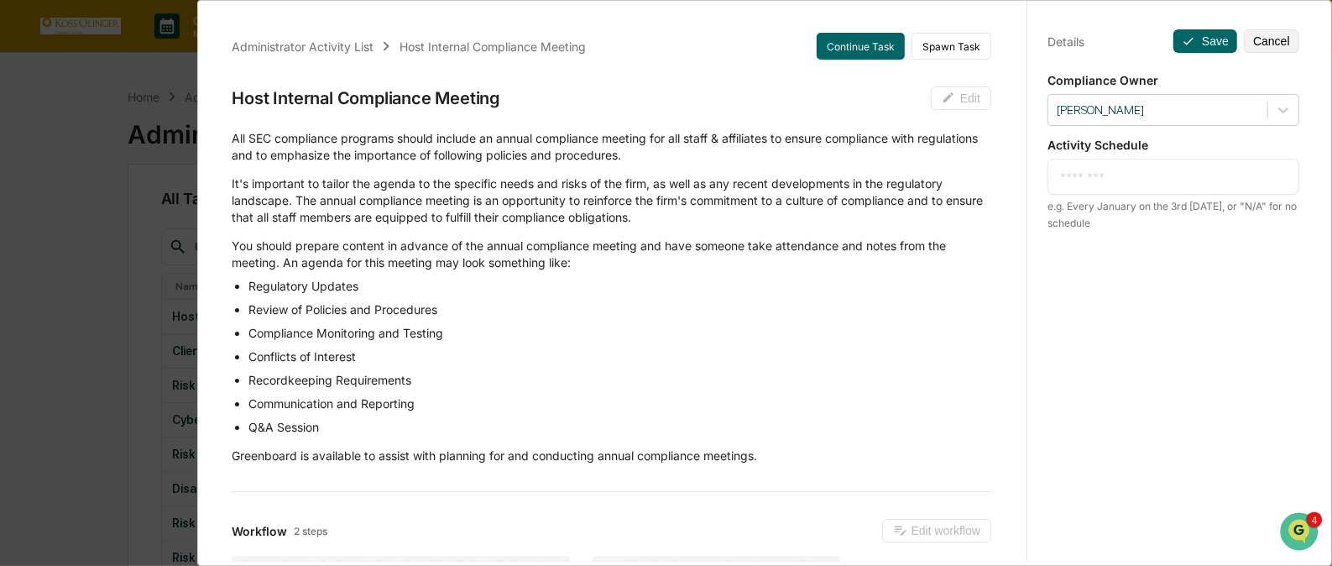
click at [1060, 172] on textarea at bounding box center [1173, 177] width 227 height 18
paste textarea "**********"
type textarea "**********"
click at [1189, 36] on button "Save" at bounding box center [1206, 41] width 64 height 24
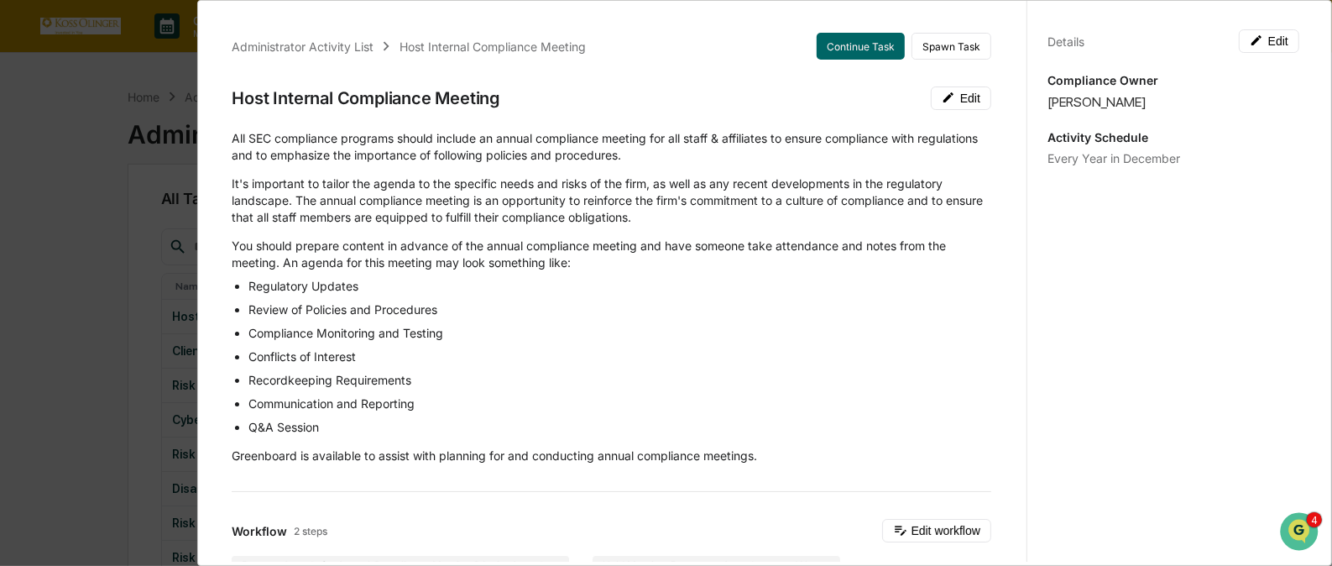
click at [1190, 35] on div "Details Edit" at bounding box center [1174, 41] width 252 height 24
click at [337, 42] on div "Administrator Activity List" at bounding box center [303, 46] width 142 height 14
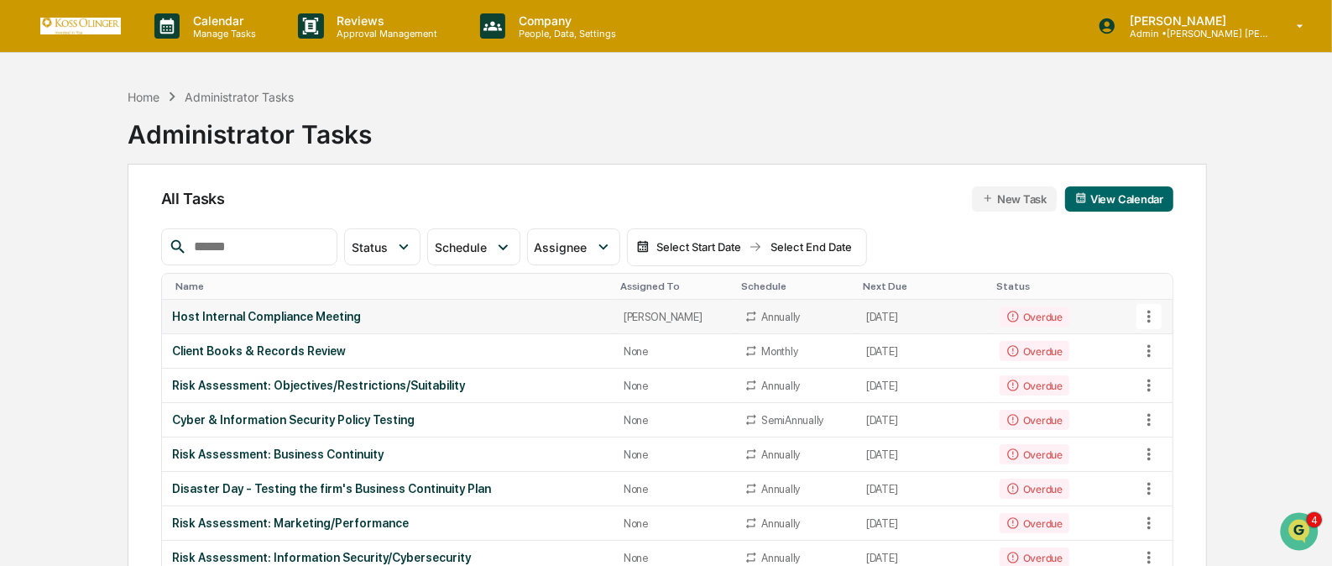
click at [1149, 316] on icon at bounding box center [1149, 317] width 3 height 13
click at [1182, 405] on li "Delete Task" at bounding box center [1211, 407] width 134 height 31
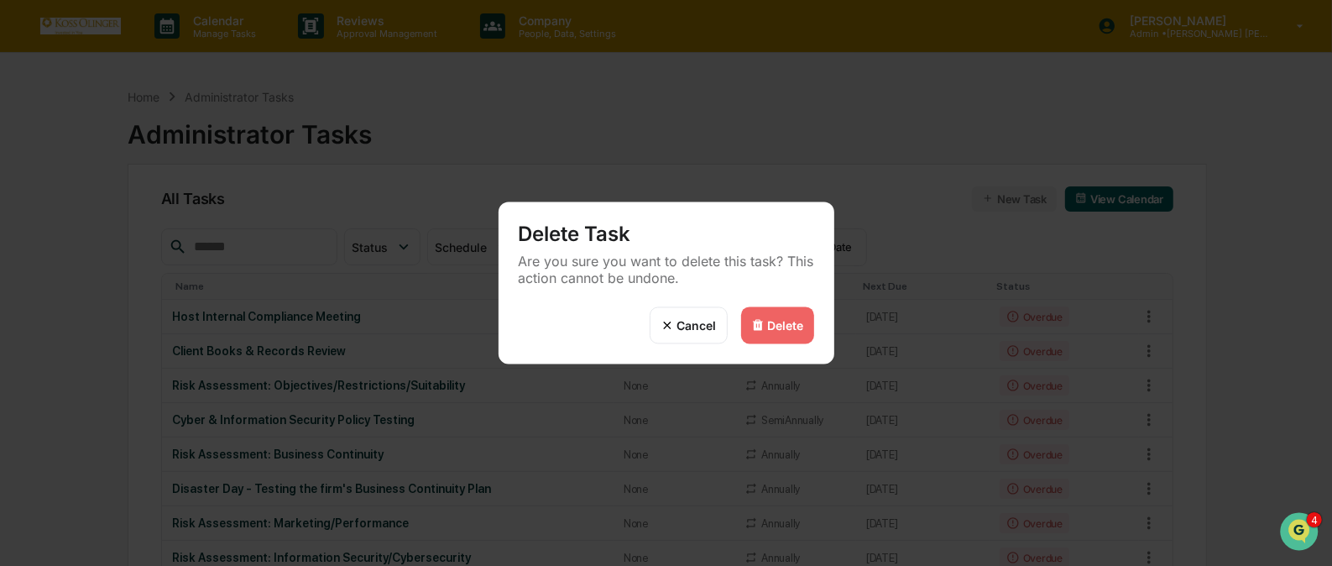
click at [779, 322] on div "Delete" at bounding box center [786, 325] width 36 height 14
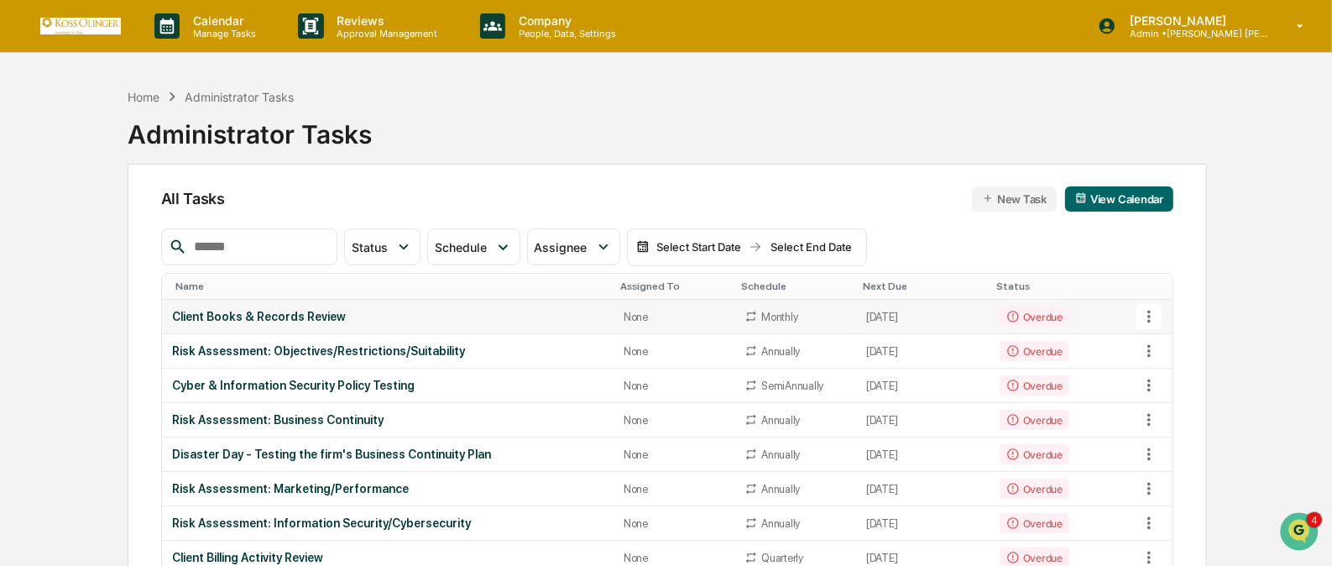
click at [1152, 310] on icon at bounding box center [1149, 316] width 18 height 18
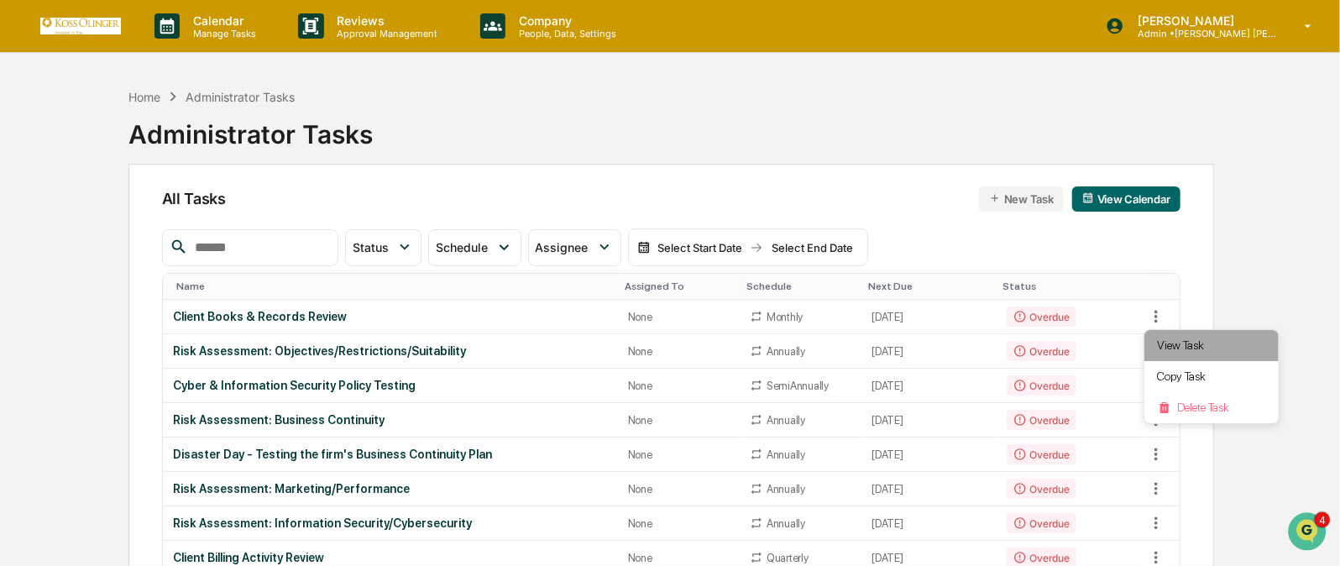
click at [1181, 344] on li "View Task" at bounding box center [1211, 345] width 134 height 31
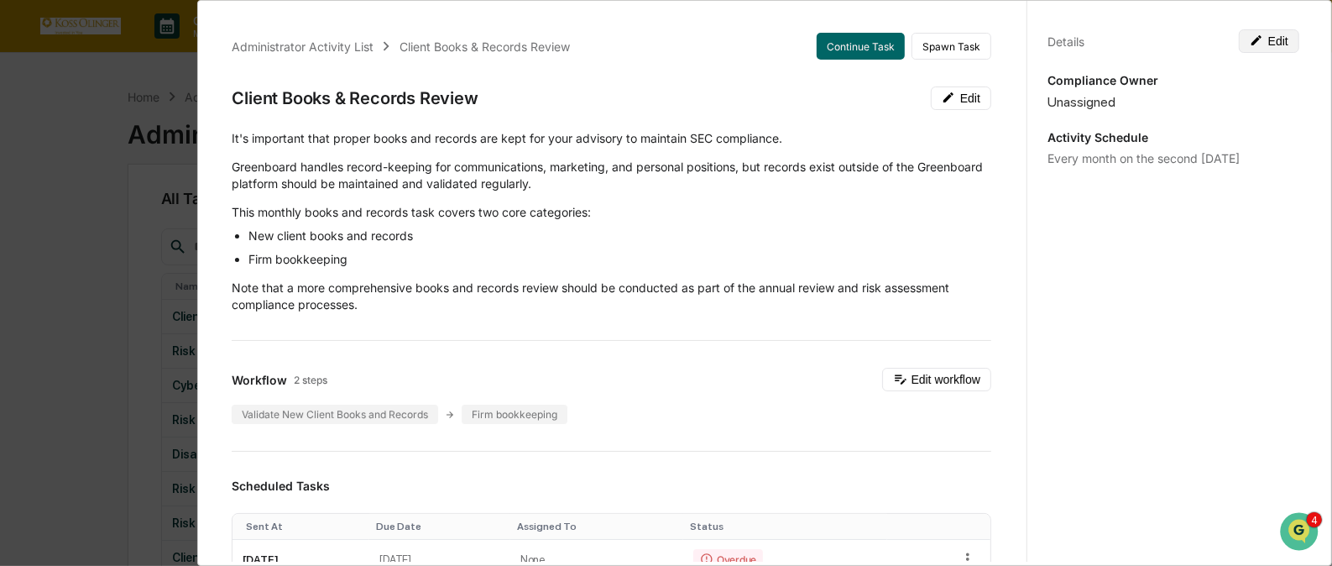
click at [1255, 39] on icon at bounding box center [1256, 40] width 13 height 13
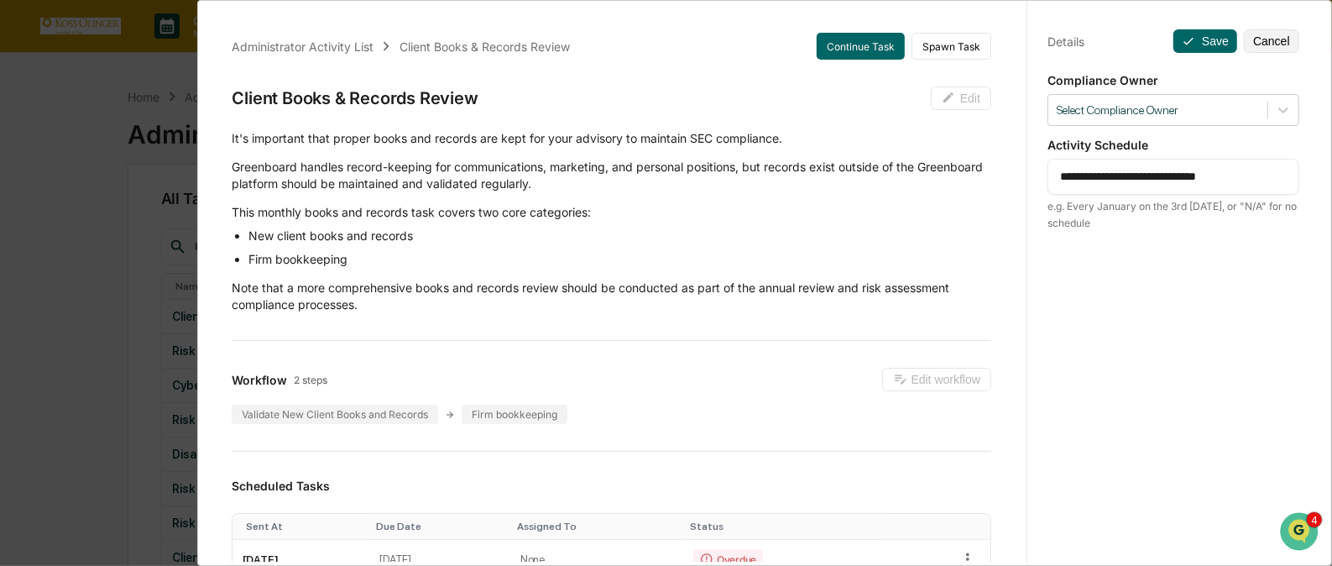
drag, startPoint x: 1268, startPoint y: 172, endPoint x: 1006, endPoint y: 175, distance: 261.9
click at [1006, 175] on div "Administrator Activity List Client Books & Records Review Continue Task Spawn T…" at bounding box center [765, 279] width 1110 height 566
paste textarea
type textarea "**********"
click at [1185, 107] on div at bounding box center [1158, 110] width 202 height 16
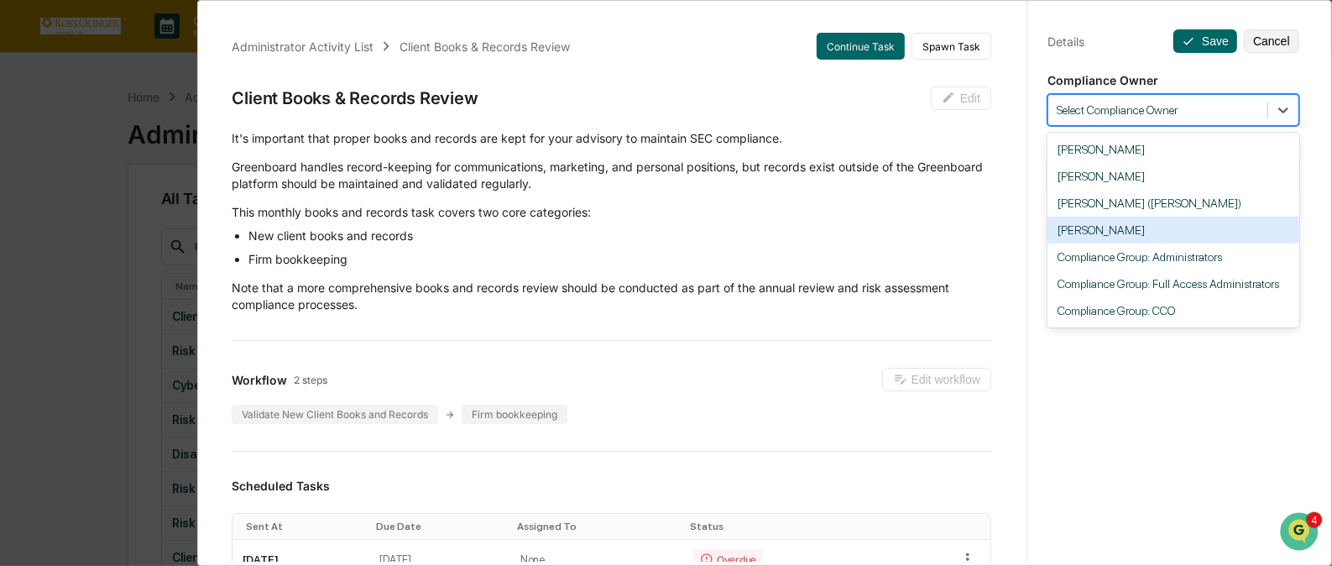
click at [1137, 228] on div "[PERSON_NAME]" at bounding box center [1174, 230] width 252 height 27
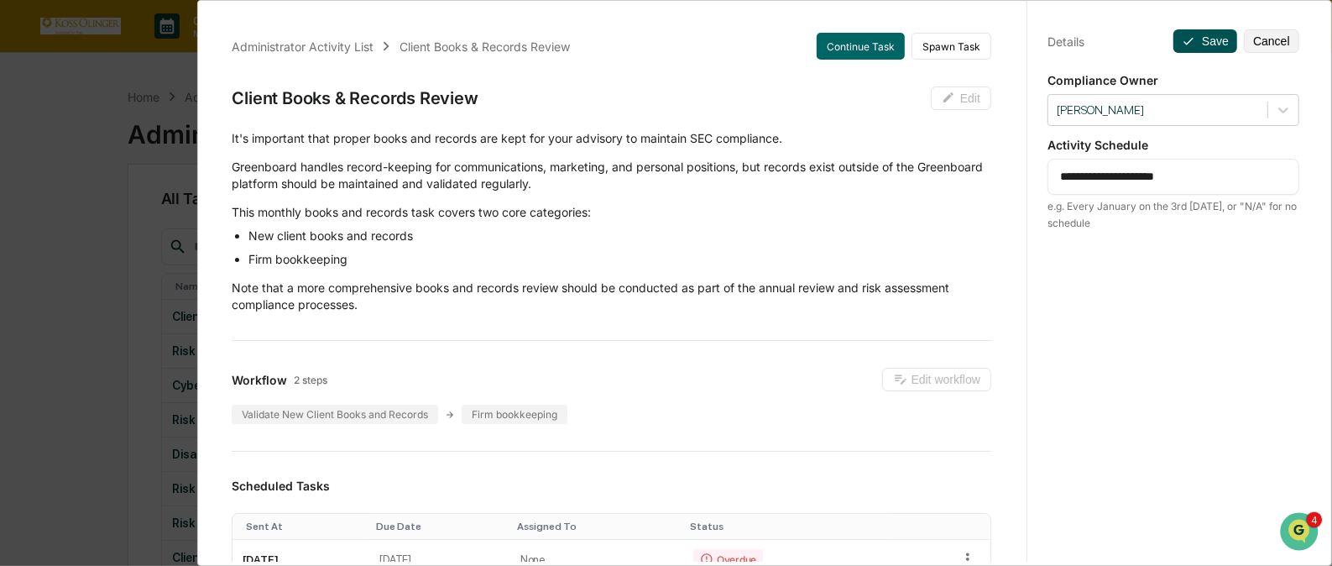
click at [1203, 34] on button "Save" at bounding box center [1206, 41] width 64 height 24
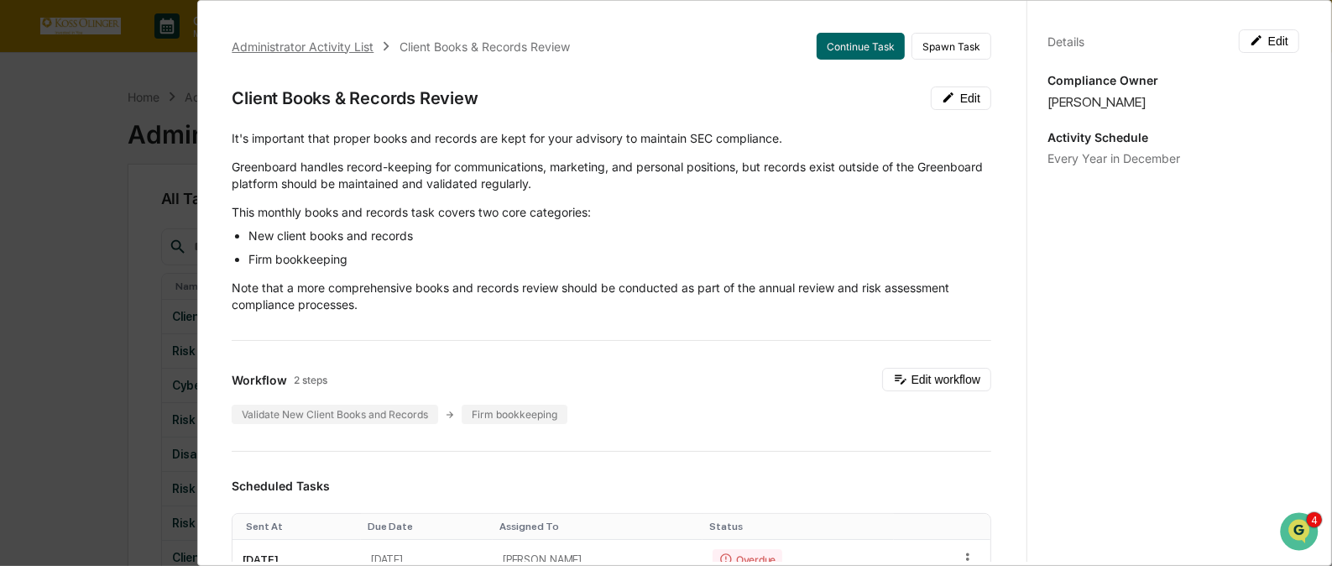
click at [322, 39] on div "Administrator Activity List" at bounding box center [303, 46] width 142 height 14
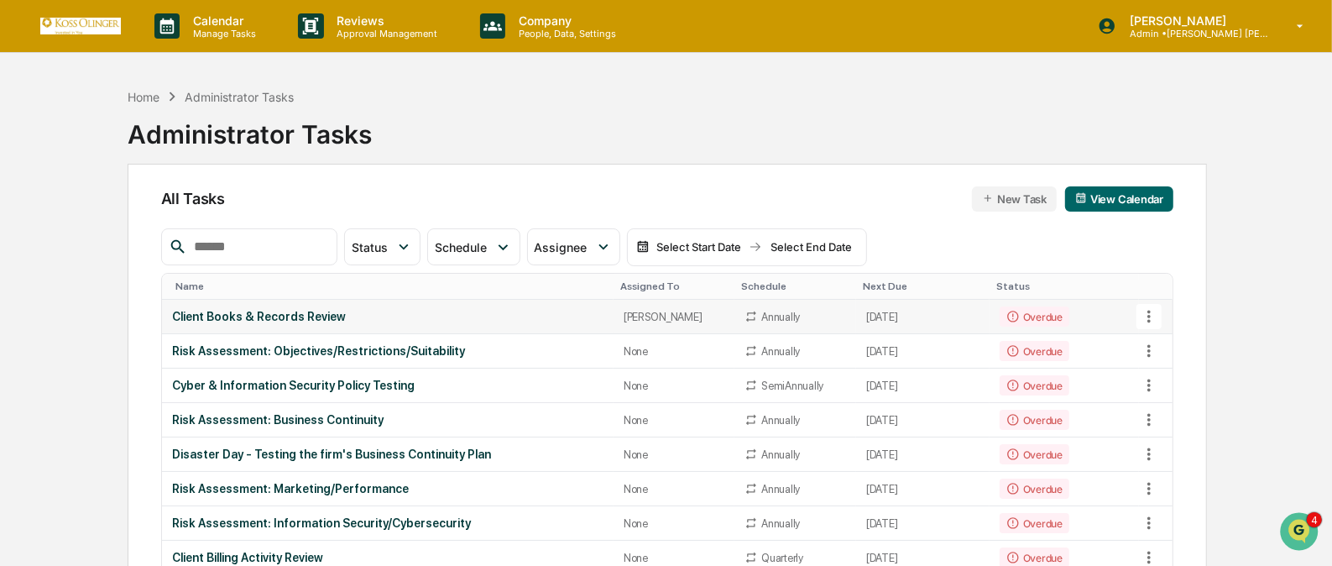
click at [1148, 315] on icon at bounding box center [1149, 317] width 3 height 13
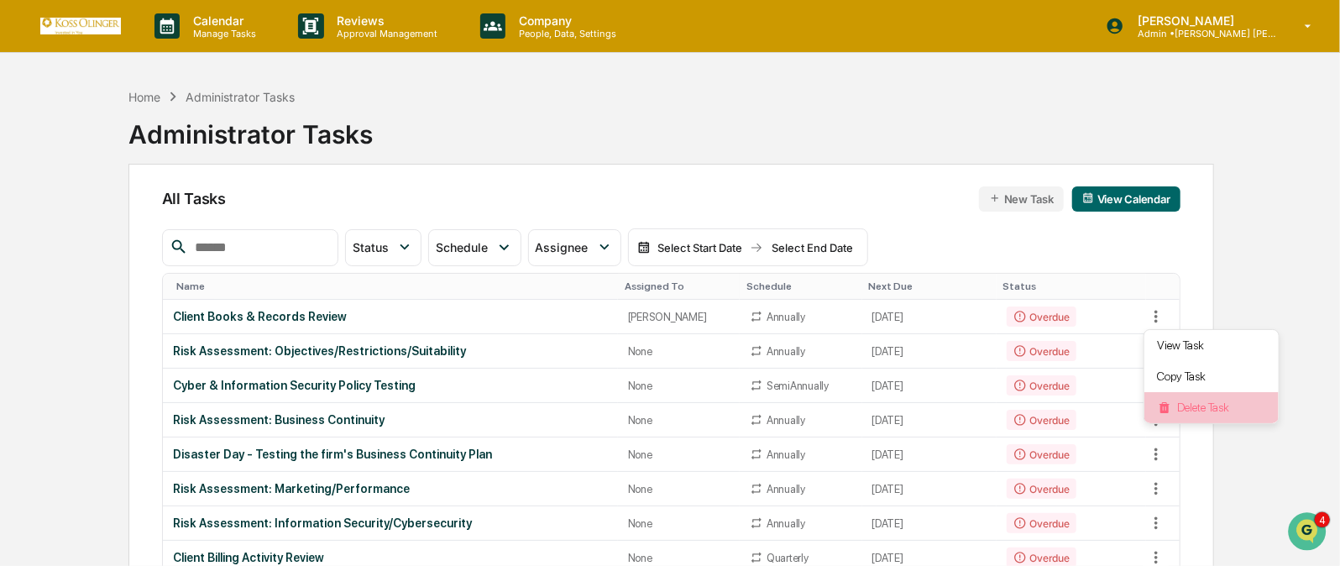
click at [1179, 410] on li "Delete Task" at bounding box center [1211, 407] width 134 height 31
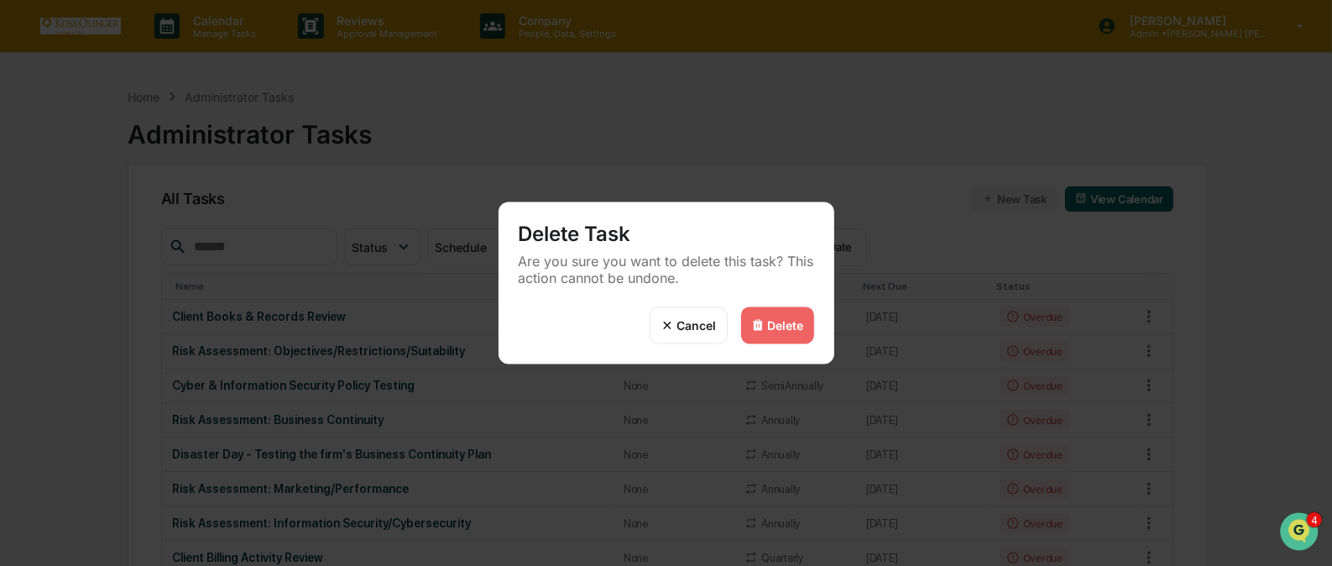
click at [768, 322] on div "Delete" at bounding box center [786, 325] width 36 height 14
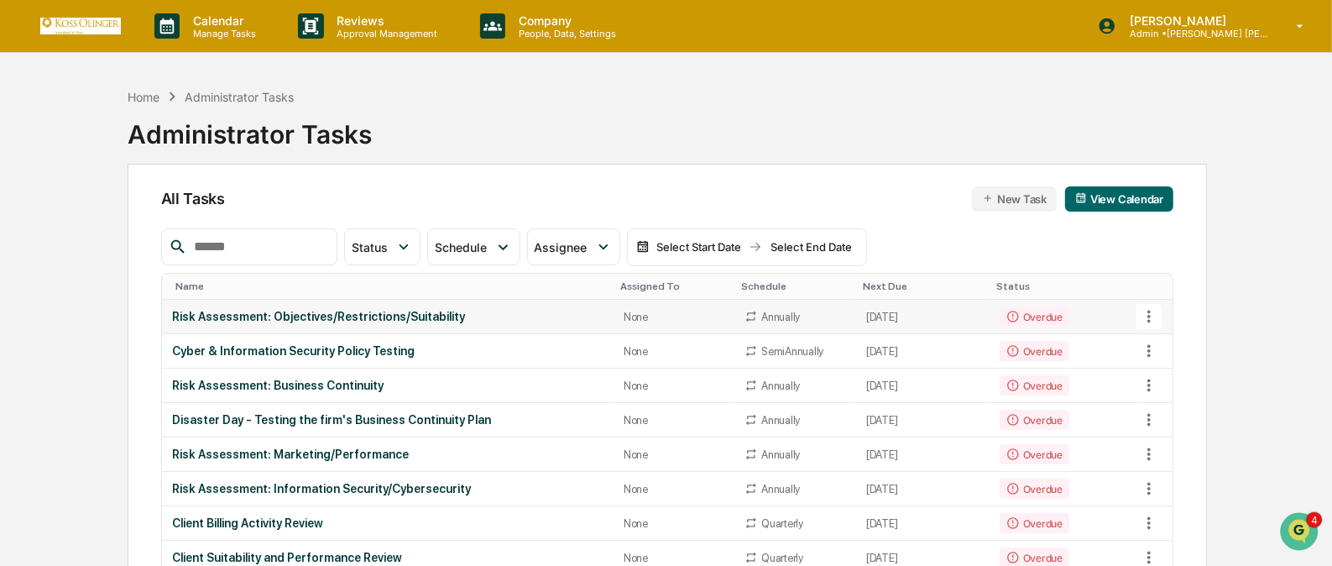
click at [1145, 311] on icon at bounding box center [1149, 316] width 18 height 18
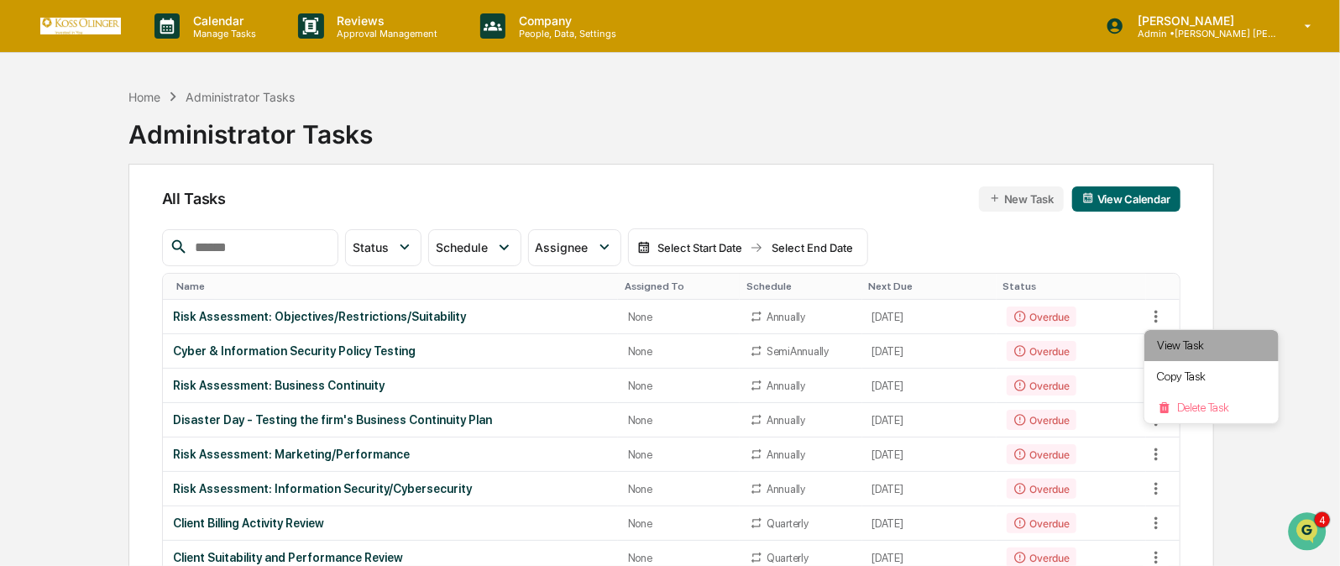
click at [1181, 341] on li "View Task" at bounding box center [1211, 345] width 134 height 31
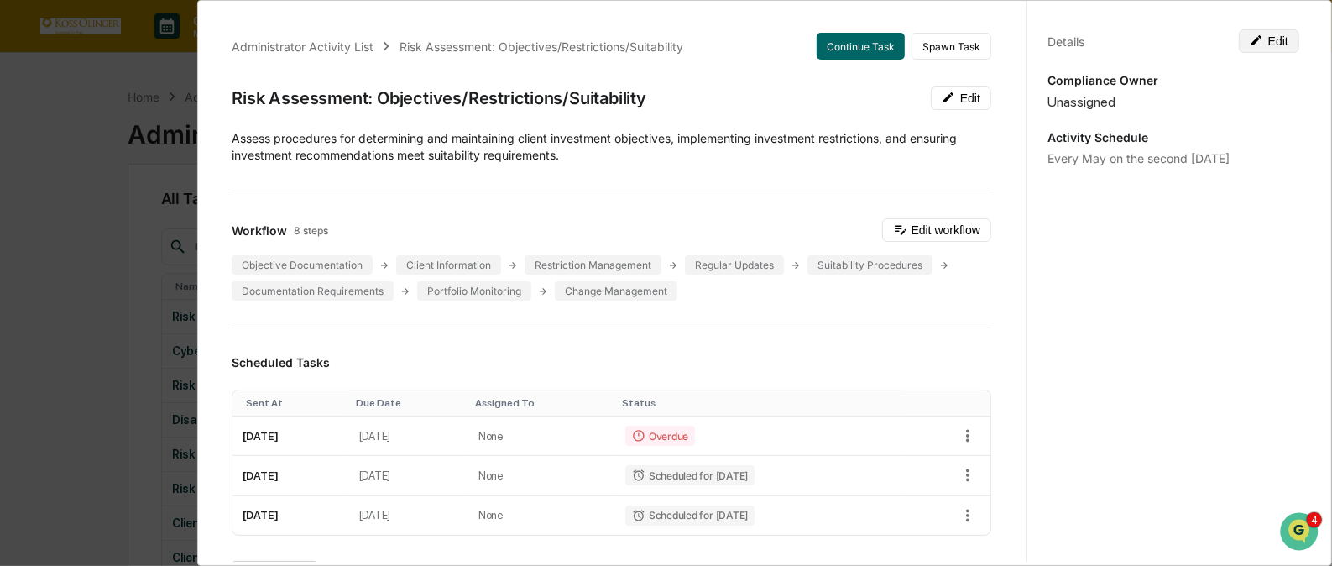
click at [1264, 34] on button "Edit" at bounding box center [1269, 41] width 60 height 24
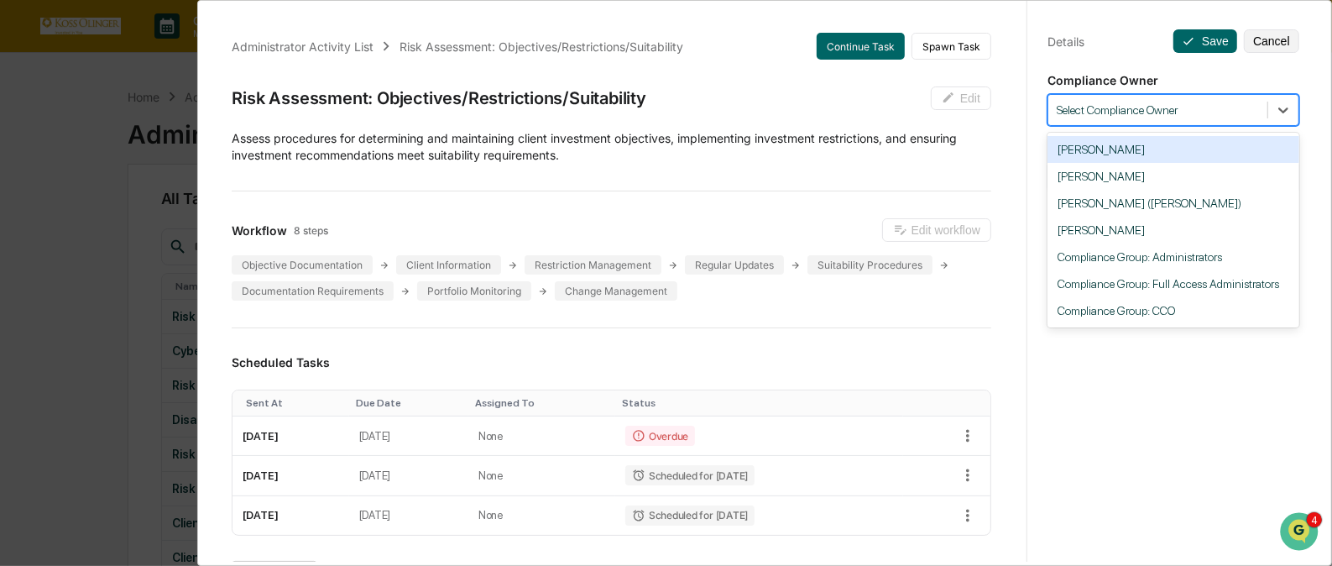
click at [1175, 109] on div at bounding box center [1158, 110] width 202 height 16
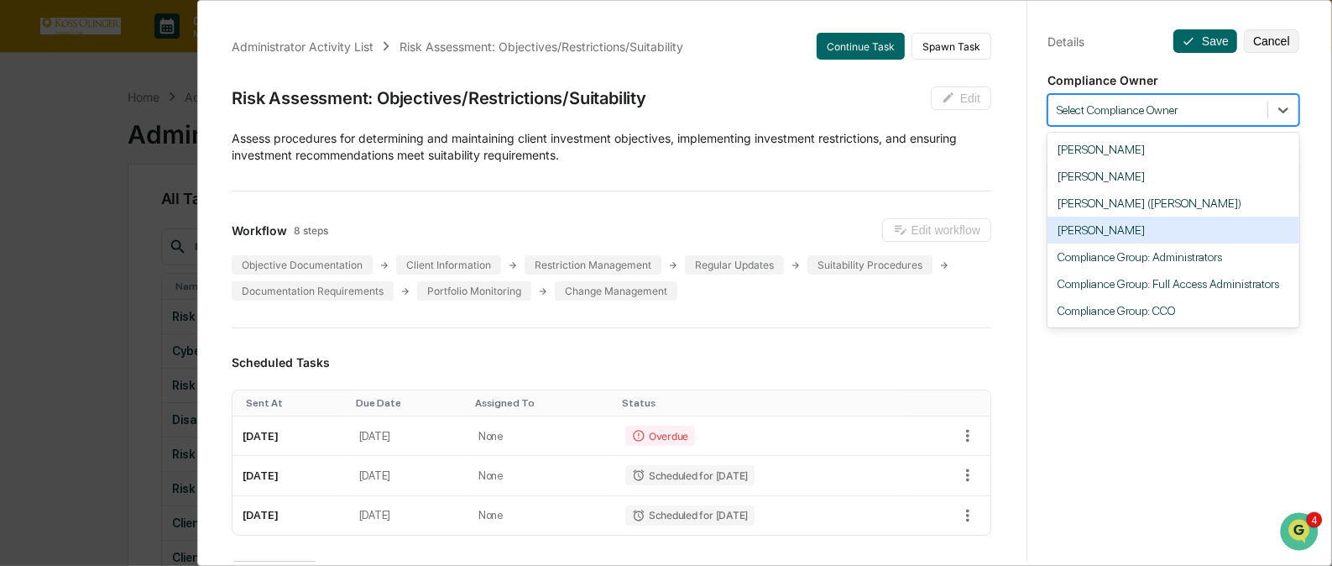
click at [1127, 240] on div "[PERSON_NAME]" at bounding box center [1174, 230] width 252 height 27
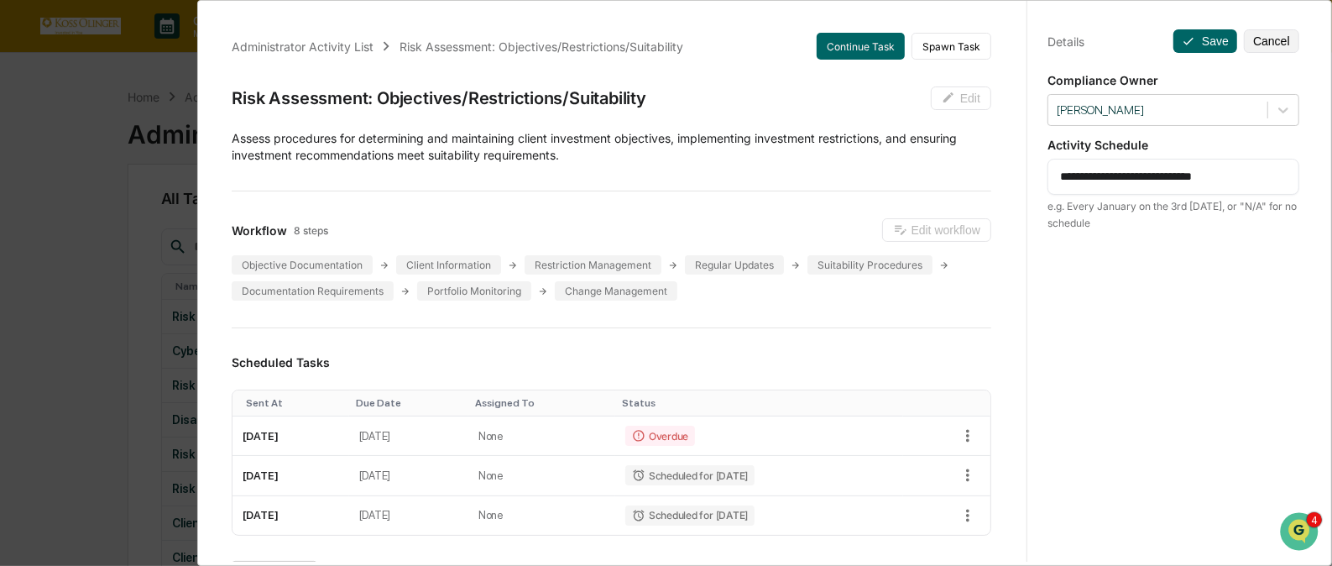
drag, startPoint x: 1254, startPoint y: 176, endPoint x: 1022, endPoint y: 196, distance: 232.5
click at [1027, 196] on div "**********" at bounding box center [1173, 299] width 293 height 606
paste textarea
type textarea "**********"
click at [1192, 35] on button "Save" at bounding box center [1206, 41] width 64 height 24
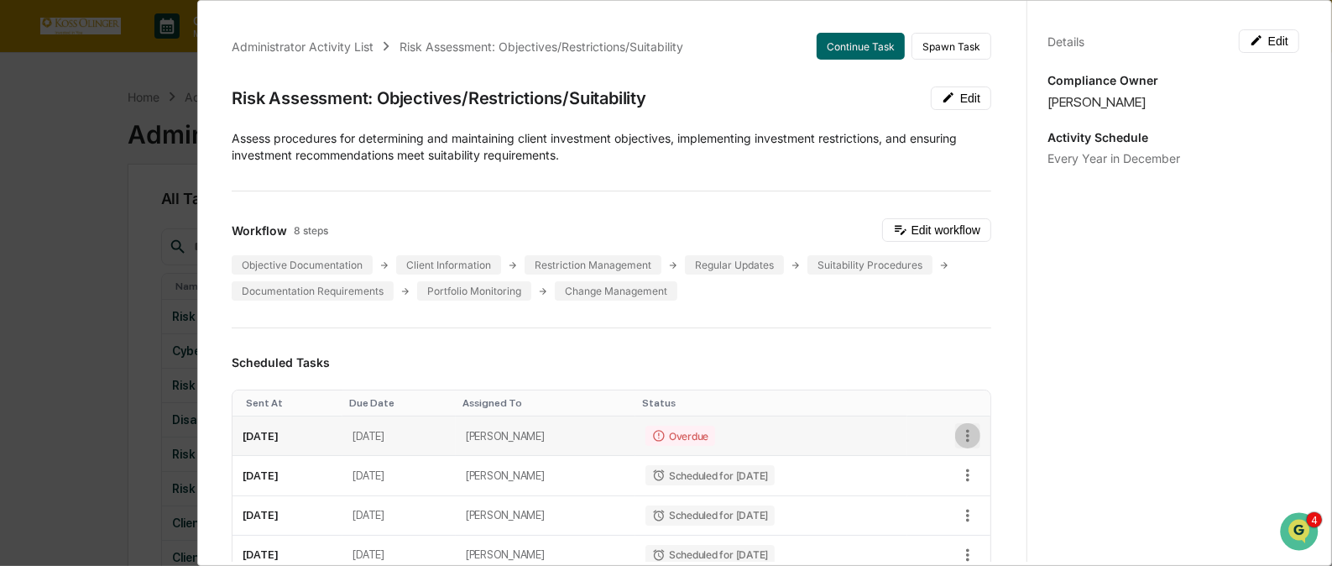
click at [962, 431] on icon "button" at bounding box center [968, 435] width 18 height 18
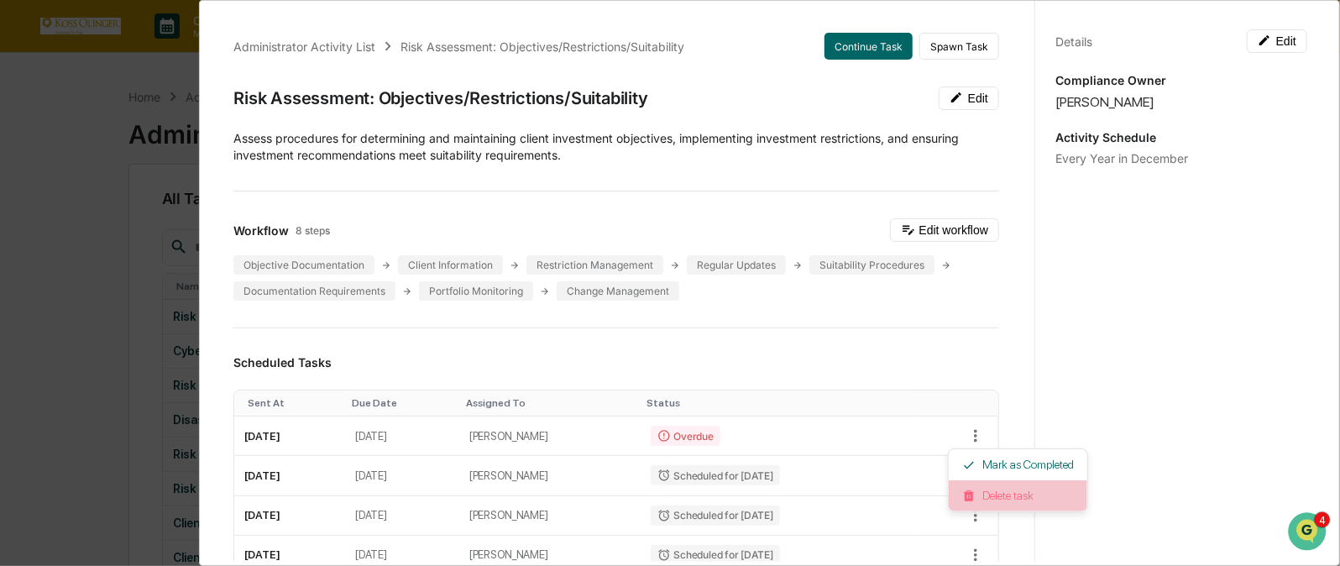
click at [982, 494] on li "Delete task" at bounding box center [1018, 495] width 139 height 31
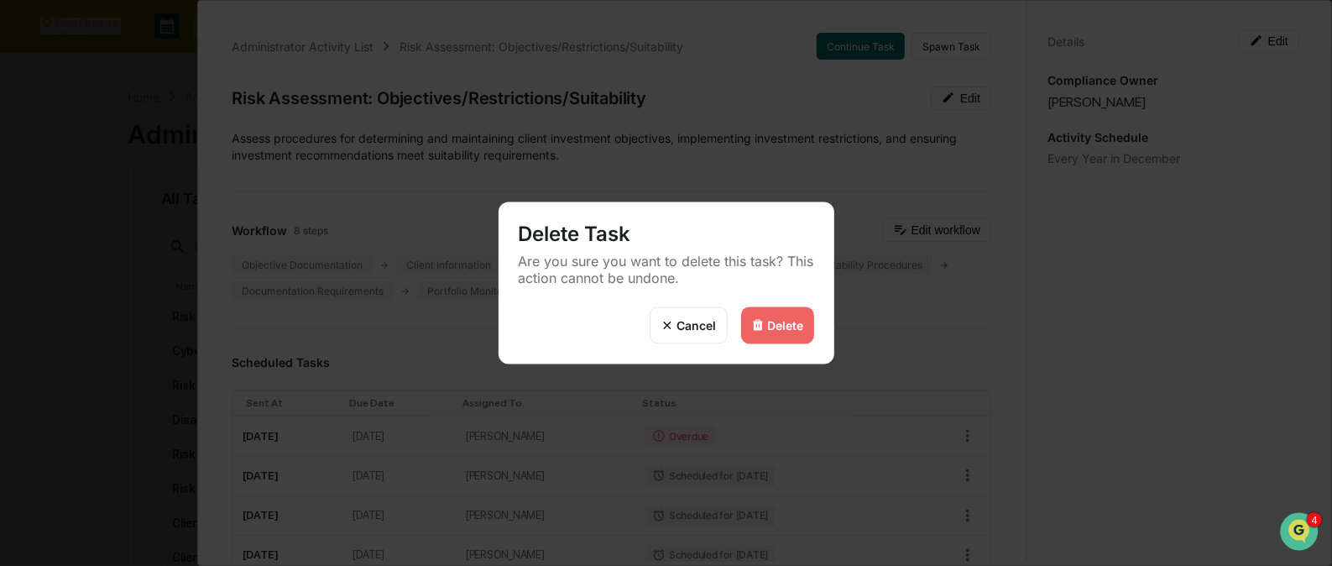
click at [778, 311] on div "Delete" at bounding box center [777, 325] width 73 height 37
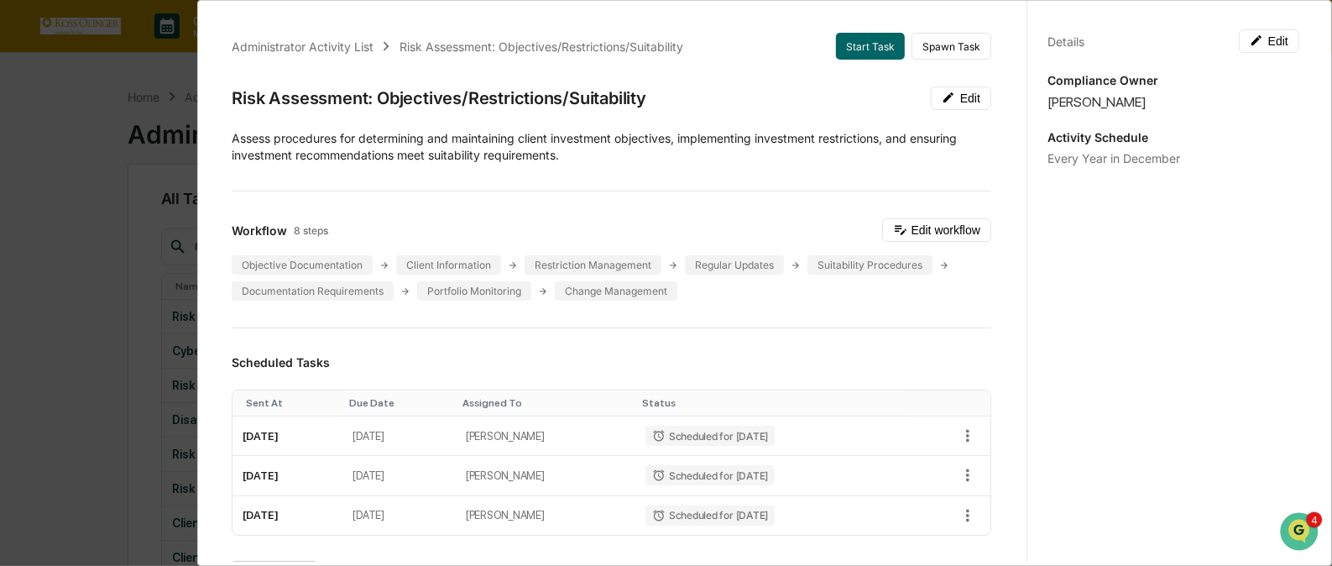
click at [778, 319] on div "Delete" at bounding box center [786, 325] width 36 height 14
click at [346, 47] on div "Administrator Activity List" at bounding box center [303, 46] width 142 height 14
